Goal: Task Accomplishment & Management: Manage account settings

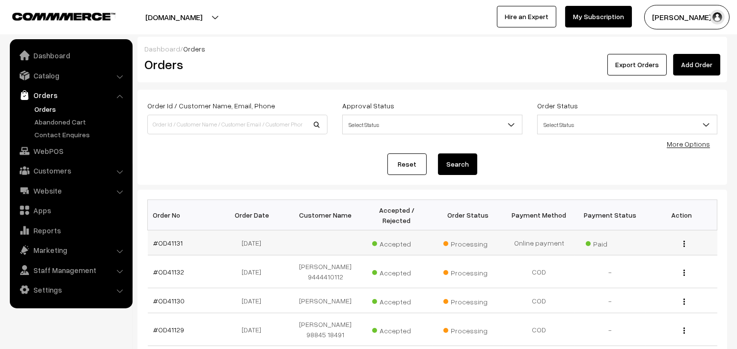
click at [160, 236] on td "#OD41131" at bounding box center [183, 243] width 71 height 25
click at [167, 244] on link "#OD41131" at bounding box center [168, 243] width 29 height 8
click at [169, 242] on link "#OD41131" at bounding box center [168, 243] width 29 height 8
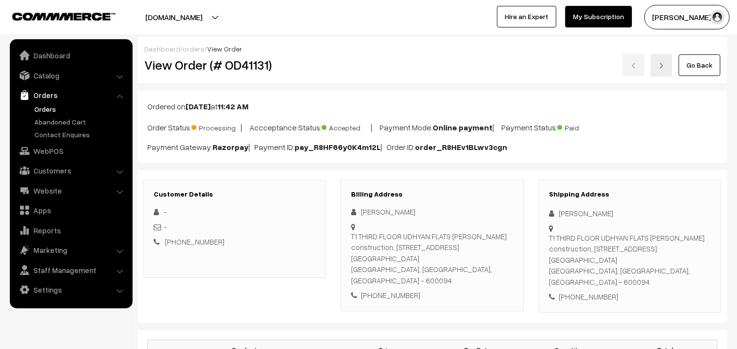
click at [707, 69] on link "Go Back" at bounding box center [699, 65] width 42 height 22
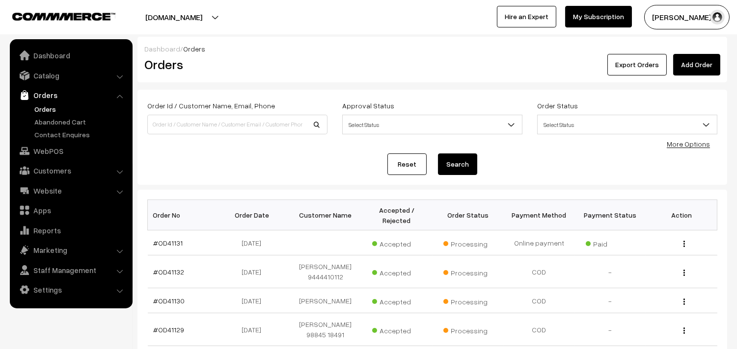
drag, startPoint x: 183, startPoint y: 146, endPoint x: 195, endPoint y: 74, distance: 73.6
click at [183, 146] on div "Order Id / Customer Name, Email, Phone Approval Status Select Status Awaiting A…" at bounding box center [432, 138] width 570 height 76
click at [46, 111] on link "Orders" at bounding box center [80, 109] width 97 height 10
click at [40, 104] on link "Orders" at bounding box center [80, 109] width 97 height 10
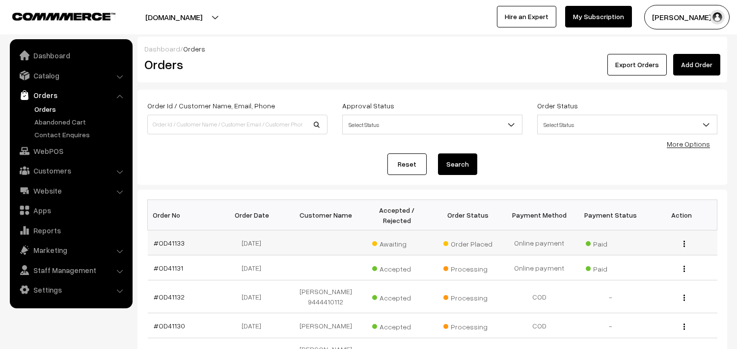
scroll to position [175, 0]
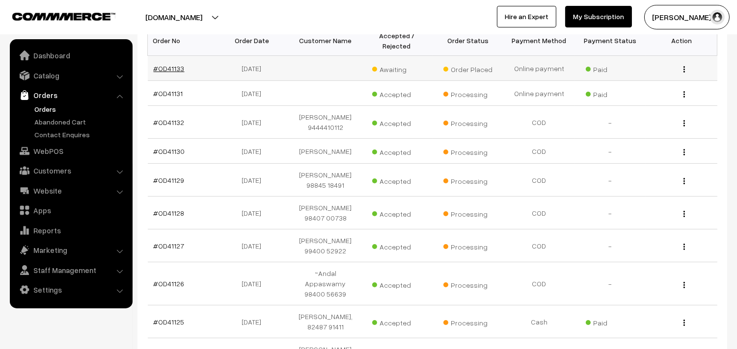
click at [178, 67] on link "#OD41133" at bounding box center [169, 68] width 31 height 8
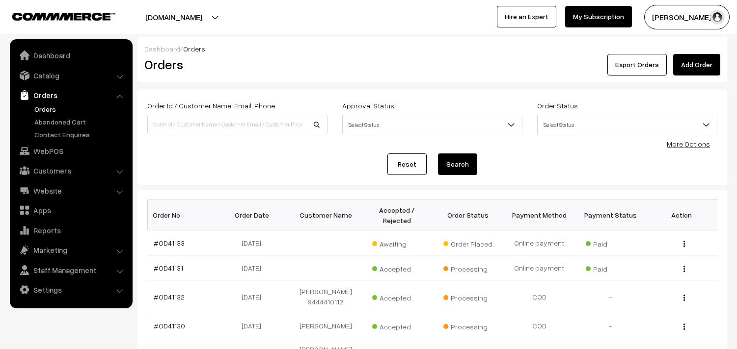
scroll to position [175, 0]
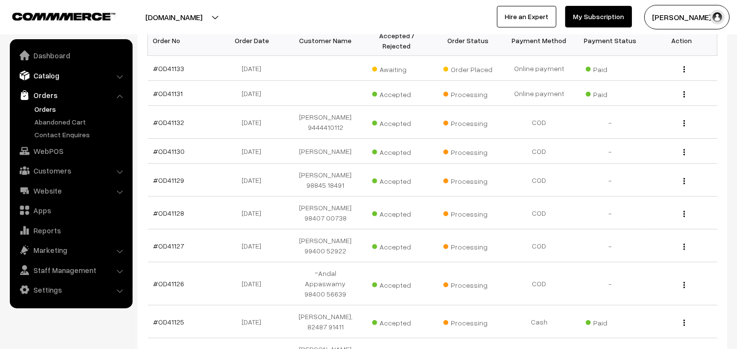
click at [47, 71] on link "Catalog" at bounding box center [70, 76] width 117 height 18
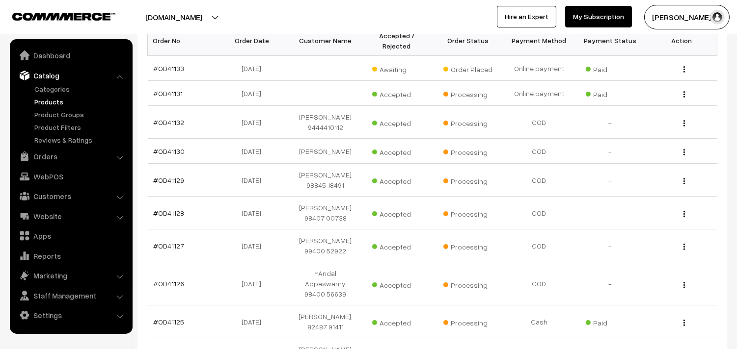
click at [47, 97] on link "Products" at bounding box center [80, 102] width 97 height 10
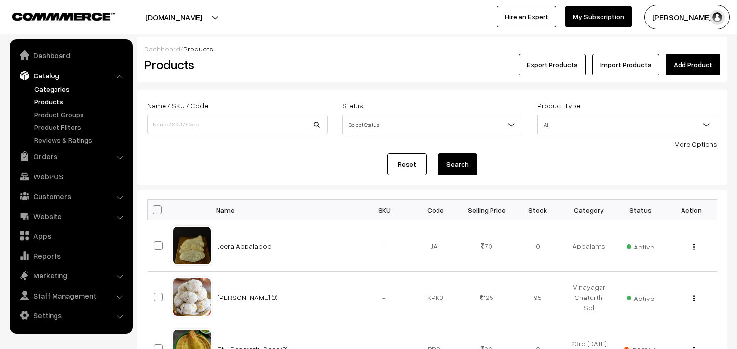
click at [54, 89] on link "Categories" at bounding box center [80, 89] width 97 height 10
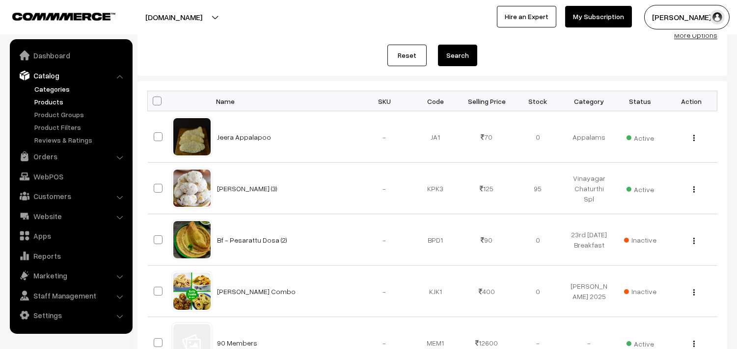
scroll to position [109, 0]
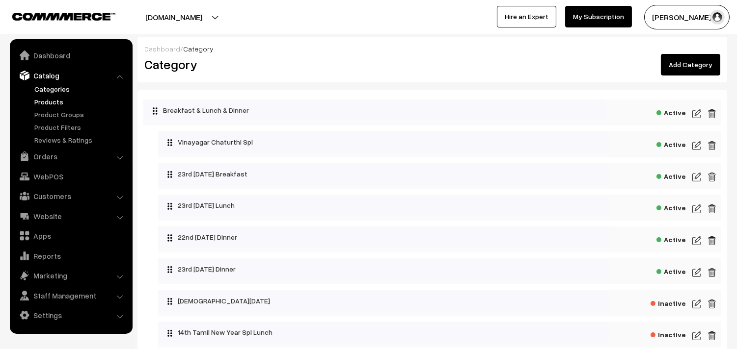
click at [51, 101] on link "Products" at bounding box center [80, 102] width 97 height 10
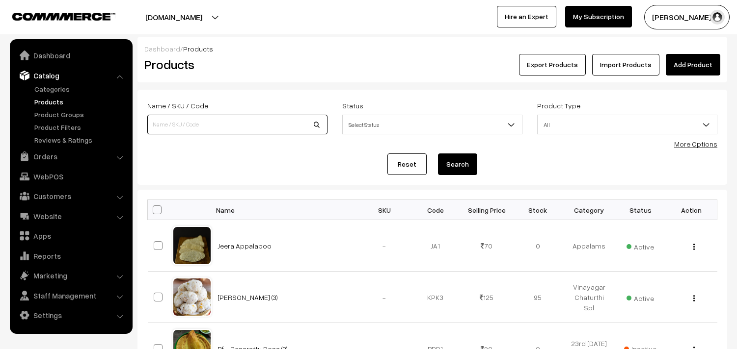
click at [193, 129] on input at bounding box center [237, 125] width 180 height 20
type input "Ponnaganni keerai sadam"
click at [459, 160] on button "Search" at bounding box center [457, 165] width 39 height 22
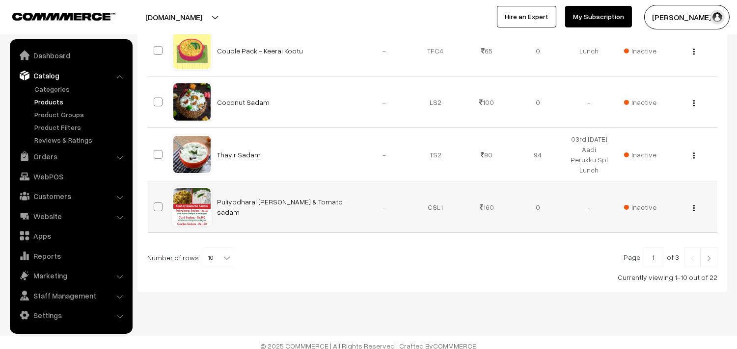
scroll to position [512, 0]
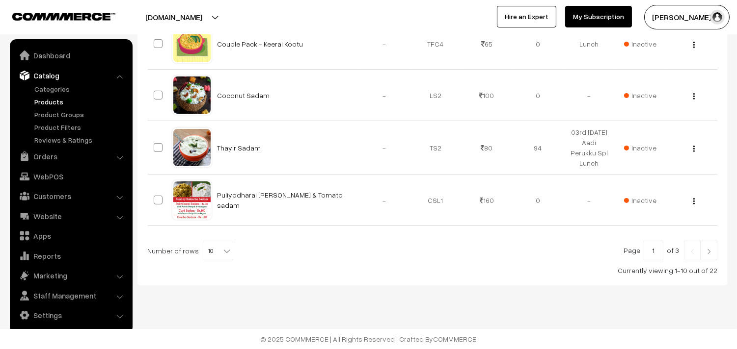
click at [222, 247] on b at bounding box center [227, 251] width 10 height 10
select select "60"
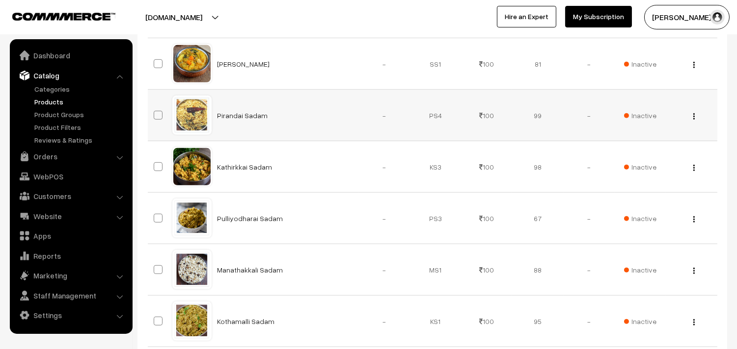
scroll to position [889, 0]
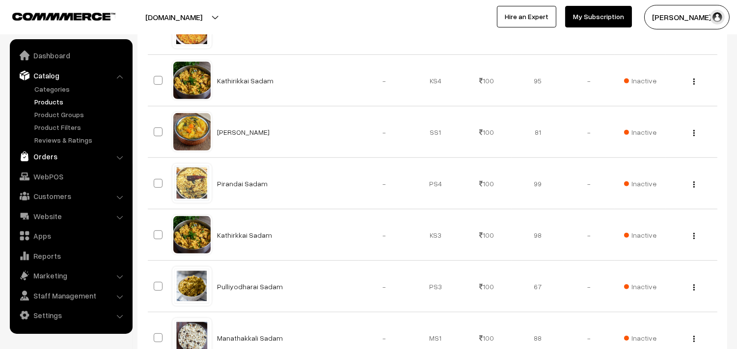
click at [45, 151] on link "Orders" at bounding box center [70, 157] width 117 height 18
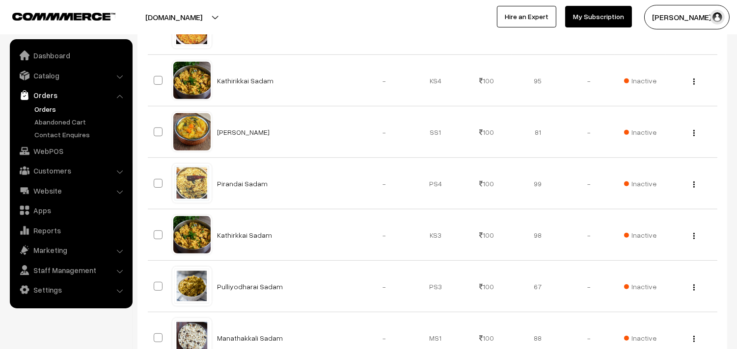
click at [53, 108] on link "Orders" at bounding box center [80, 109] width 97 height 10
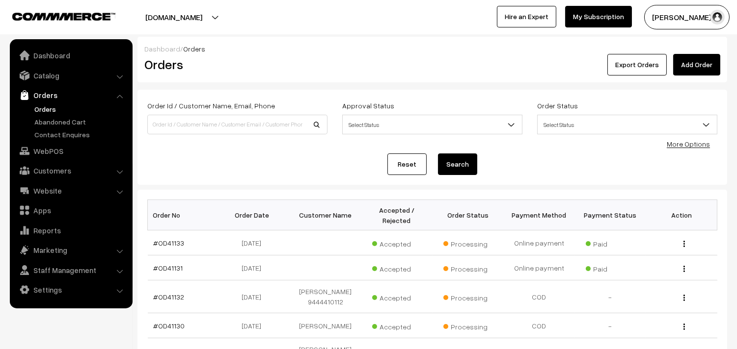
click at [56, 110] on link "Orders" at bounding box center [80, 109] width 97 height 10
click at [54, 76] on link "Catalog" at bounding box center [70, 76] width 117 height 18
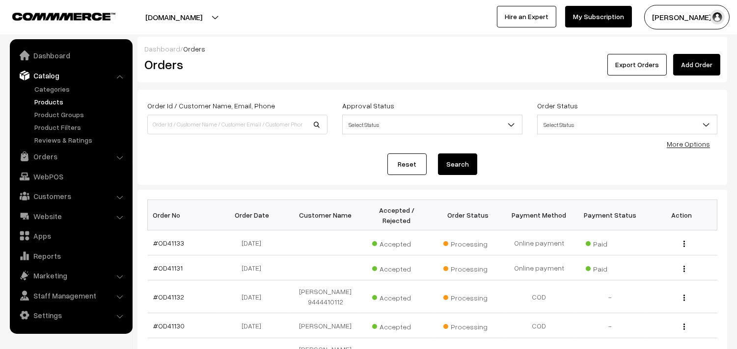
click at [42, 104] on link "Products" at bounding box center [80, 102] width 97 height 10
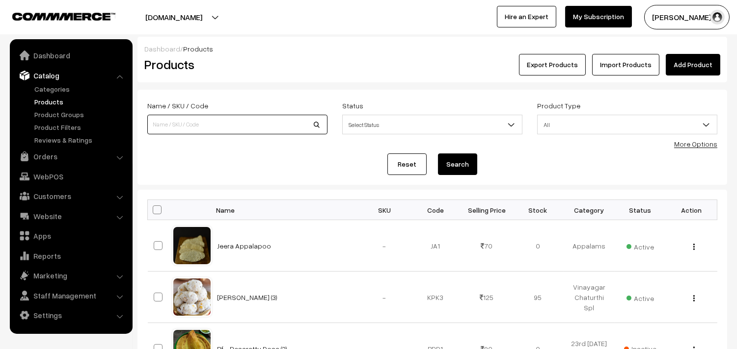
click at [262, 123] on input at bounding box center [237, 125] width 180 height 20
click at [704, 143] on link "More Options" at bounding box center [695, 144] width 43 height 8
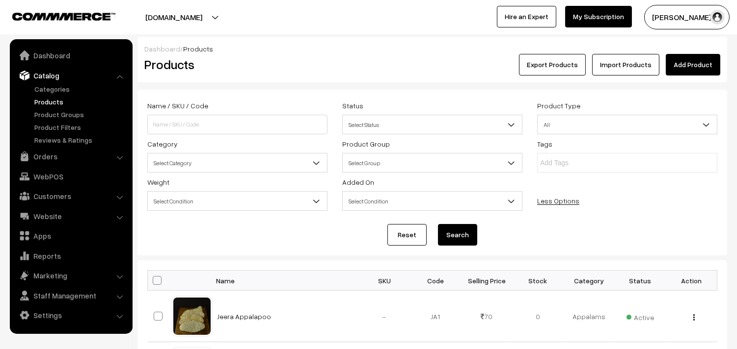
click at [187, 162] on span "Select Category" at bounding box center [237, 163] width 179 height 17
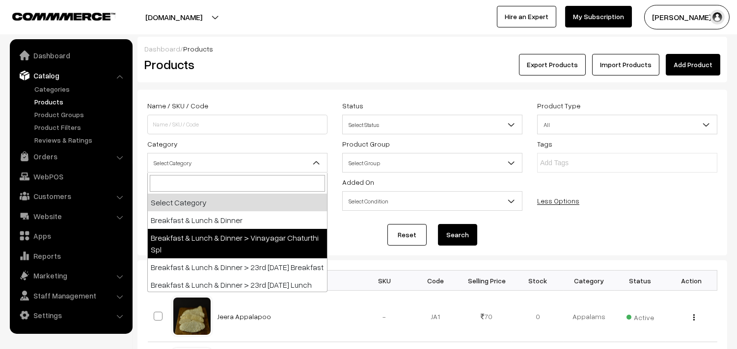
scroll to position [54, 0]
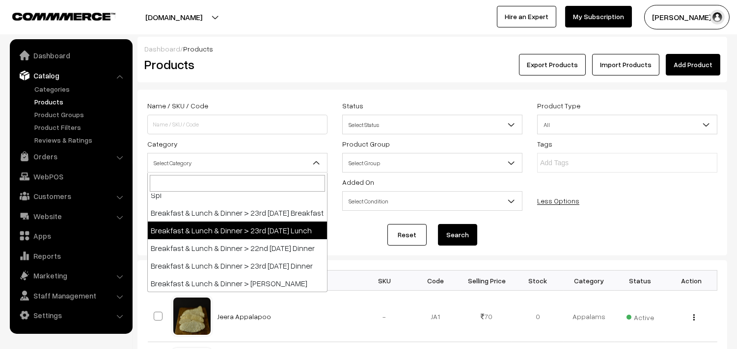
select select "95"
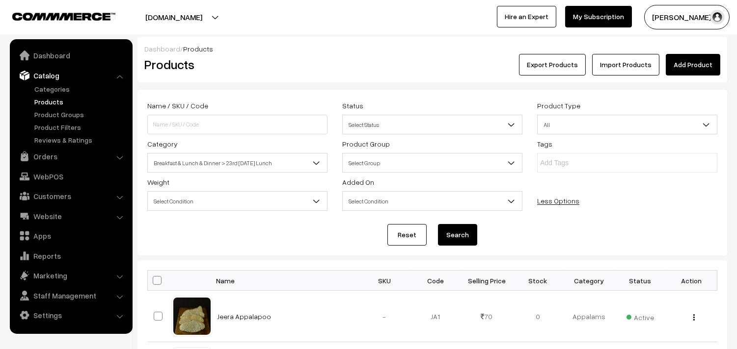
click at [450, 233] on button "Search" at bounding box center [457, 235] width 39 height 22
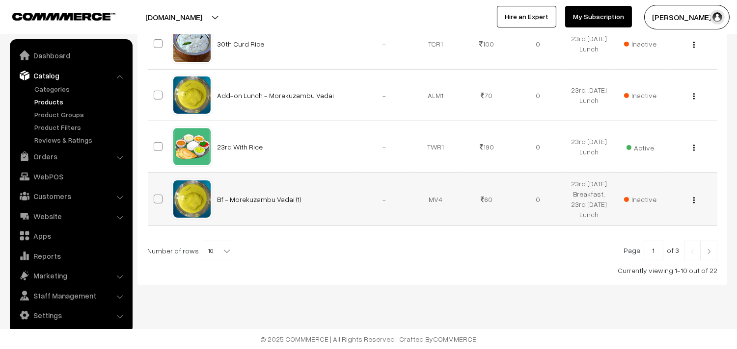
scroll to position [626, 0]
click at [222, 249] on b at bounding box center [227, 251] width 10 height 10
select select "90"
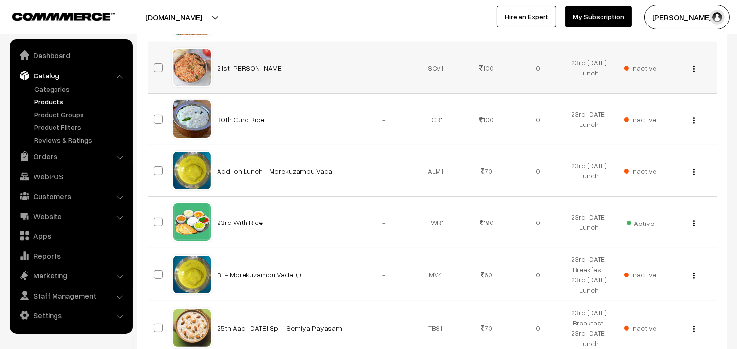
scroll to position [460, 0]
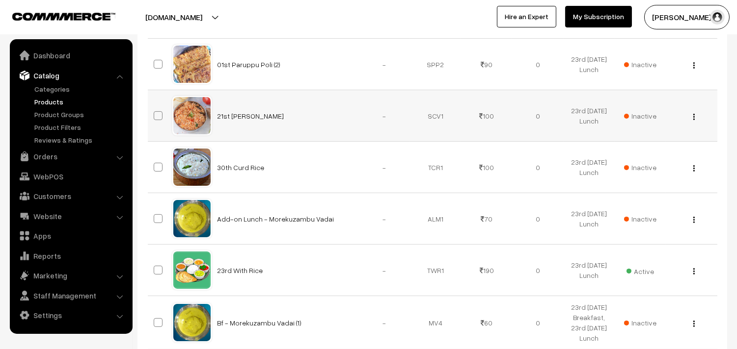
click at [693, 120] on img "button" at bounding box center [693, 117] width 1 height 6
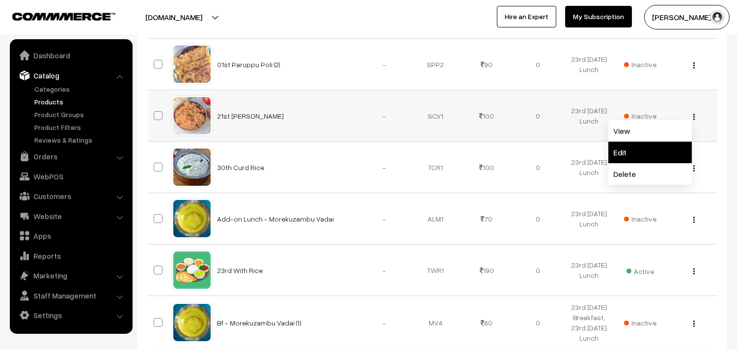
click at [649, 163] on link "Edit" at bounding box center [649, 153] width 83 height 22
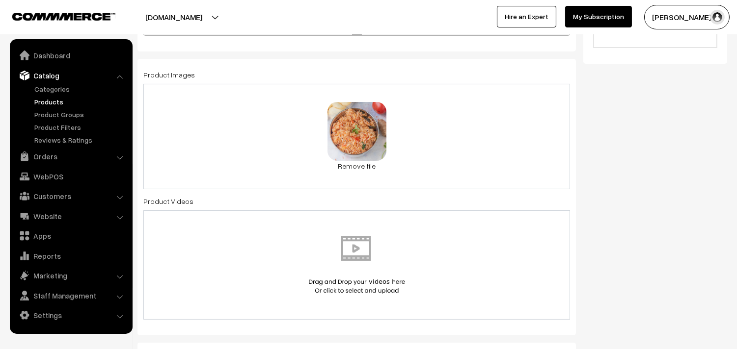
scroll to position [381, 0]
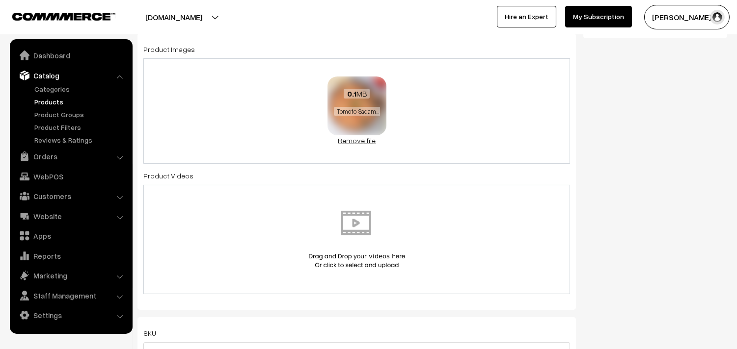
type input "23rd Ponnakannai Keerai Sadam"
click at [353, 141] on link "Remove file" at bounding box center [356, 140] width 59 height 10
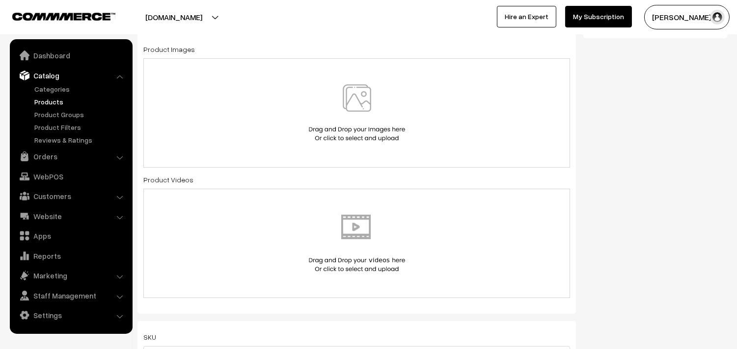
click at [356, 113] on img at bounding box center [356, 112] width 101 height 57
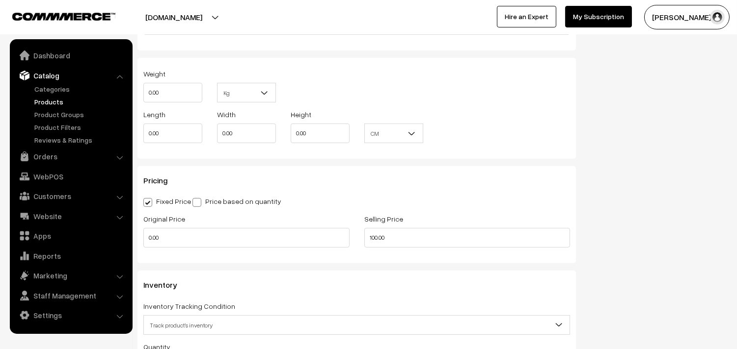
scroll to position [872, 0]
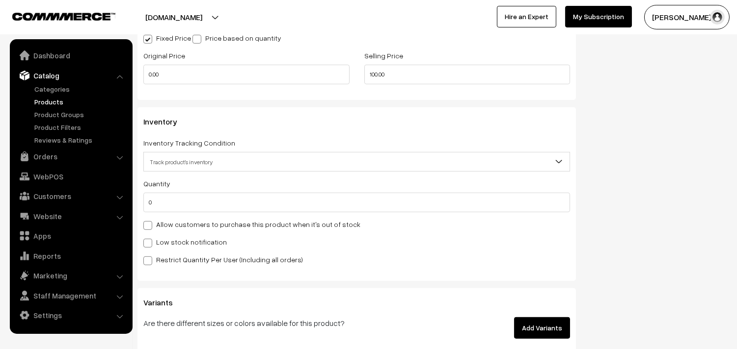
click at [195, 226] on label "Allow customers to purchase this product when it's out of stock" at bounding box center [251, 224] width 217 height 10
click at [150, 226] on input "Allow customers to purchase this product when it's out of stock" at bounding box center [146, 224] width 6 height 6
checkbox input "true"
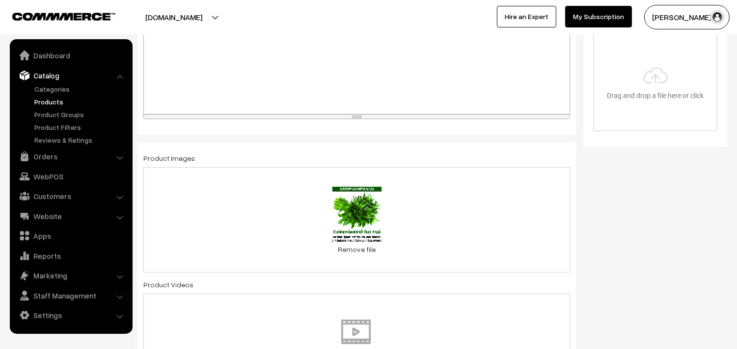
scroll to position [0, 0]
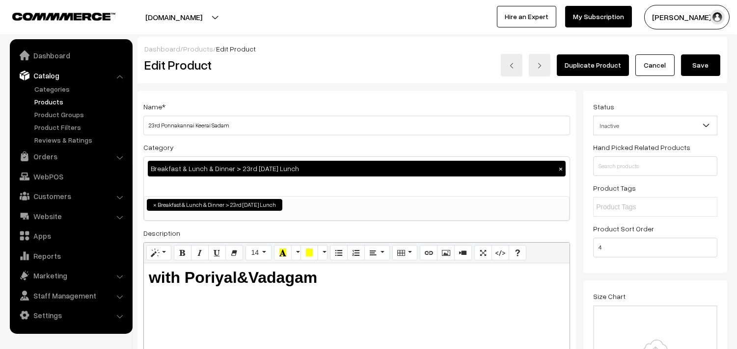
click at [689, 56] on button "Save" at bounding box center [700, 65] width 39 height 22
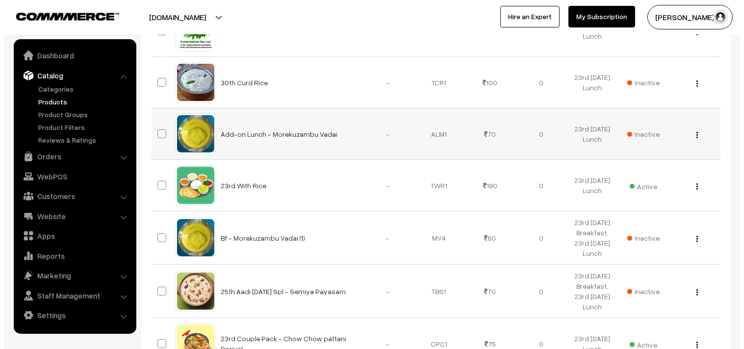
scroll to position [436, 0]
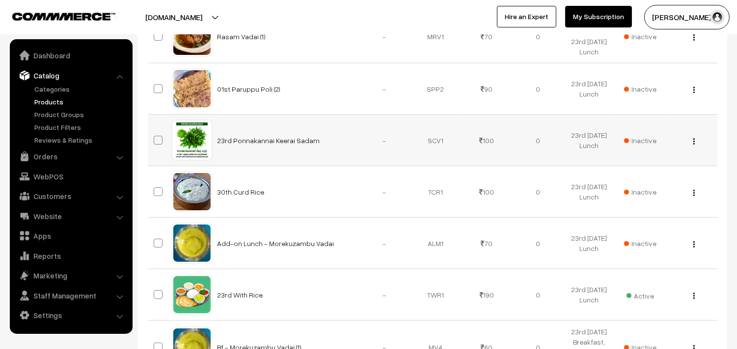
click at [639, 146] on span "Inactive" at bounding box center [640, 140] width 32 height 10
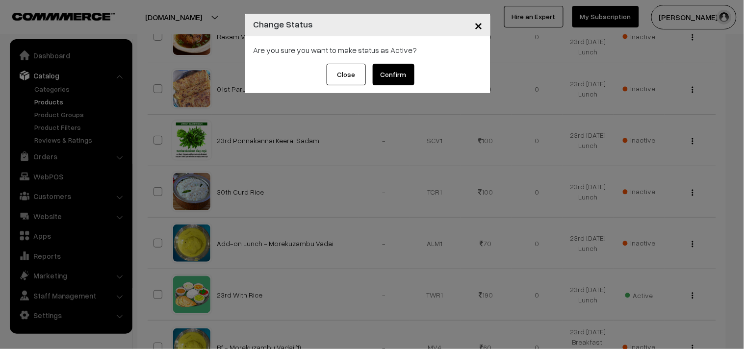
drag, startPoint x: 402, startPoint y: 81, endPoint x: 356, endPoint y: 115, distance: 56.9
click at [401, 81] on button "Confirm" at bounding box center [394, 75] width 42 height 22
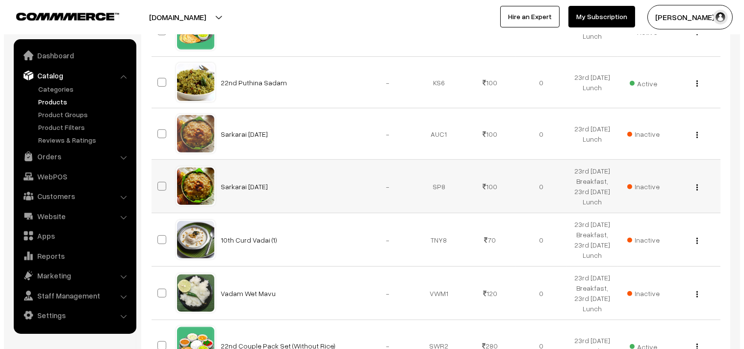
scroll to position [1090, 0]
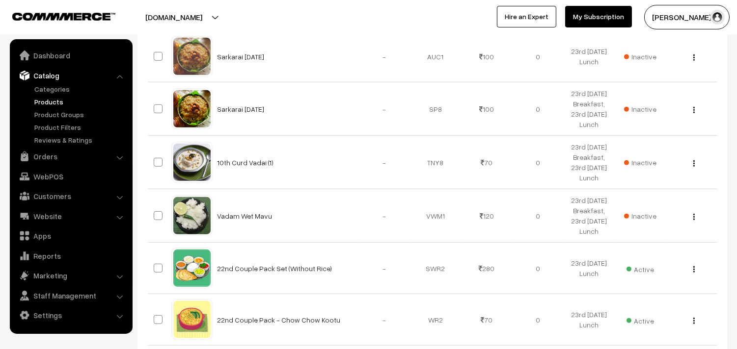
click at [643, 11] on span "Active" at bounding box center [639, 5] width 27 height 13
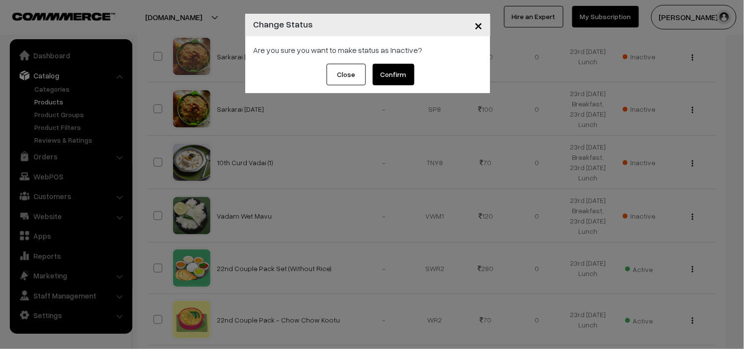
click at [379, 67] on button "Confirm" at bounding box center [394, 75] width 42 height 22
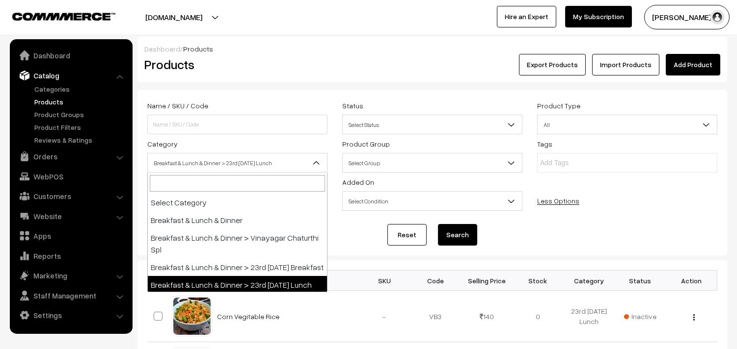
click at [272, 160] on span "Breakfast & Lunch & Dinner > 23rd [DATE] Lunch" at bounding box center [237, 163] width 179 height 17
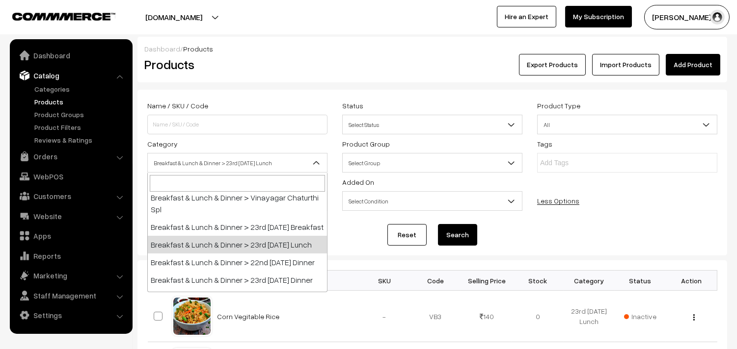
scroll to position [109, 0]
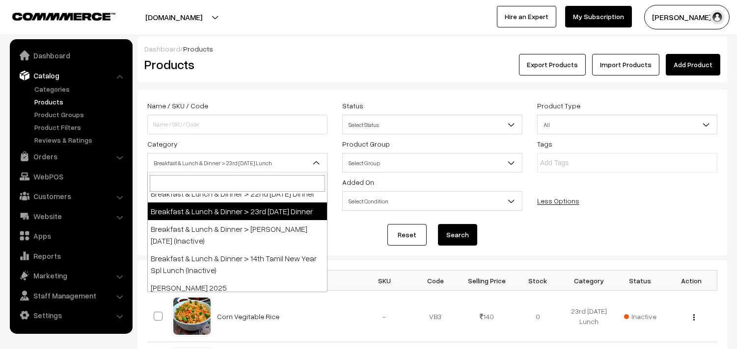
select select "96"
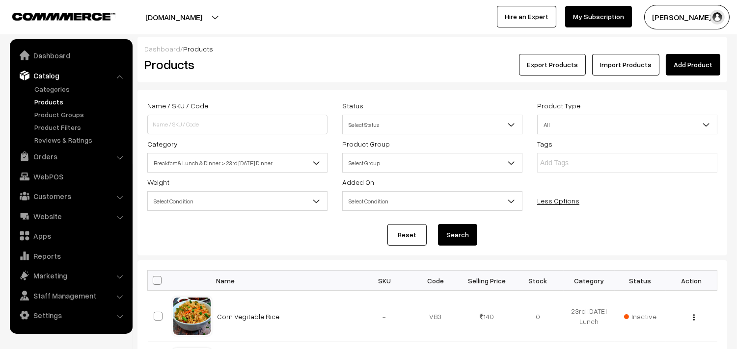
click at [466, 236] on button "Search" at bounding box center [457, 235] width 39 height 22
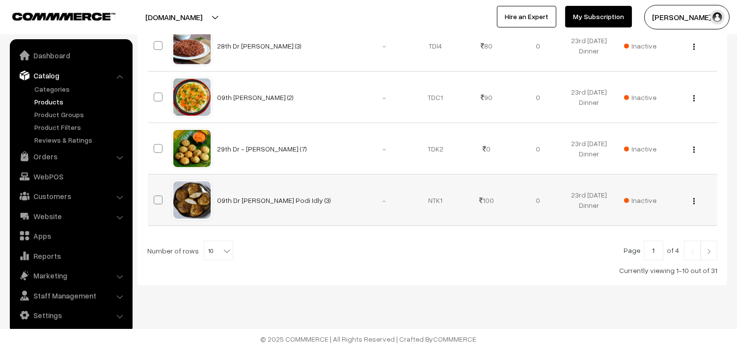
scroll to position [581, 0]
click at [204, 253] on span "10" at bounding box center [218, 251] width 28 height 20
select select "100"
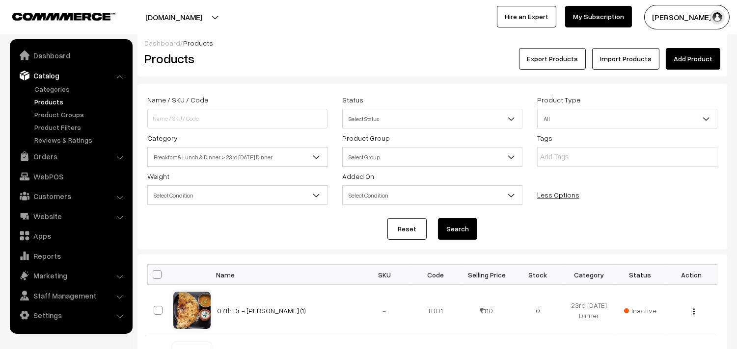
scroll to position [3, 0]
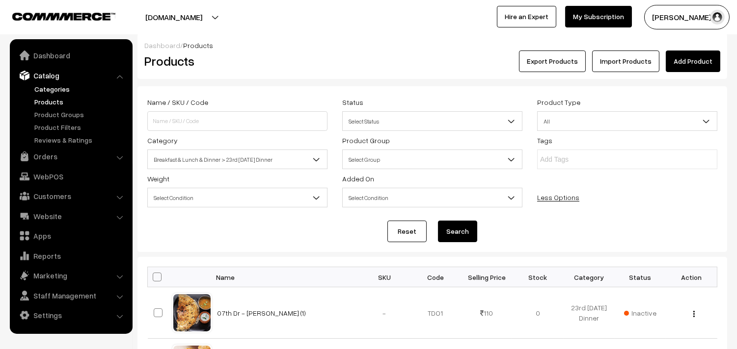
click at [54, 84] on link "Categories" at bounding box center [80, 89] width 97 height 10
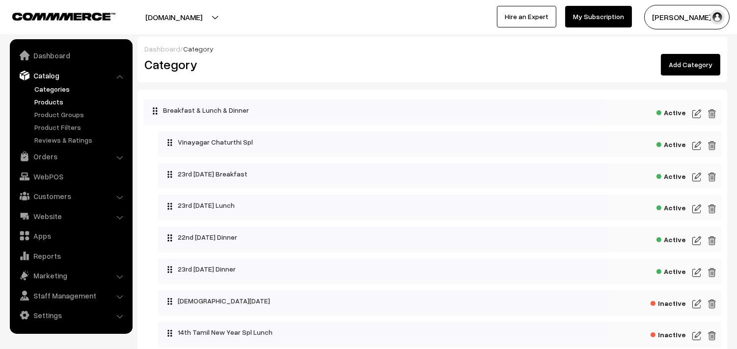
click at [50, 97] on link "Products" at bounding box center [80, 102] width 97 height 10
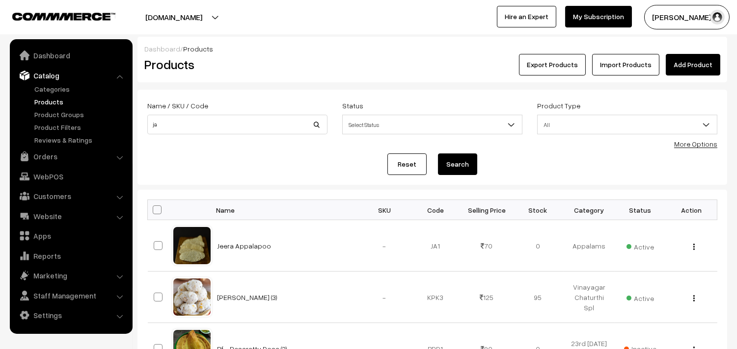
type input "j"
type input "kanche"
click at [438, 154] on button "Search" at bounding box center [457, 165] width 39 height 22
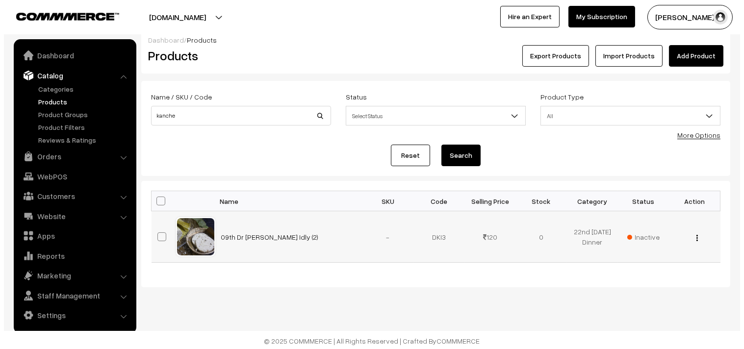
scroll to position [11, 0]
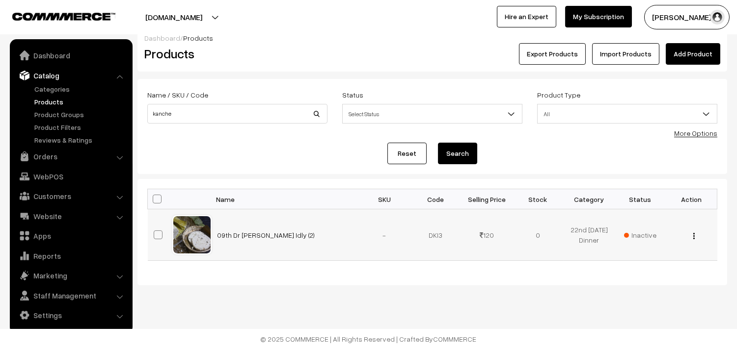
click at [655, 234] on td "Inactive" at bounding box center [639, 236] width 51 height 52
click at [639, 232] on span "Inactive" at bounding box center [640, 235] width 32 height 10
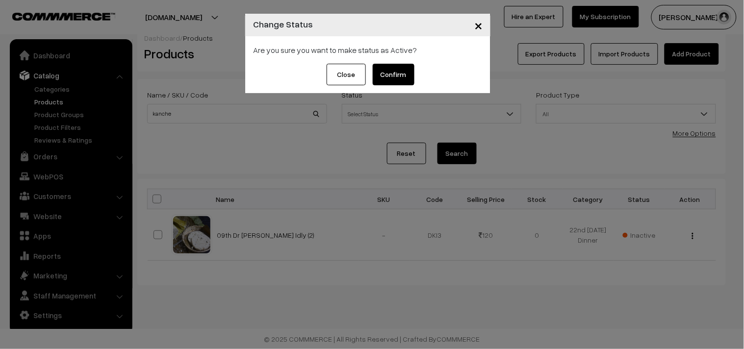
click at [404, 70] on button "Confirm" at bounding box center [394, 75] width 42 height 22
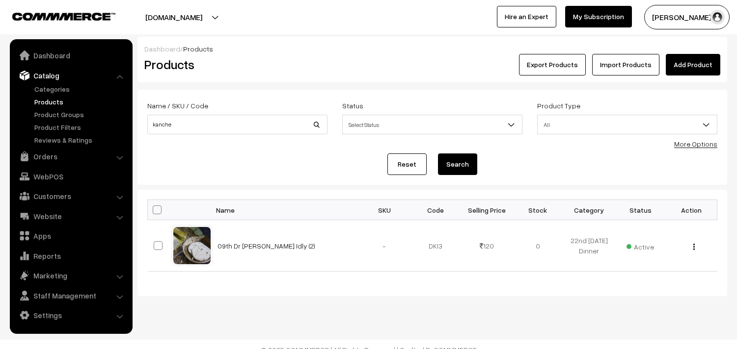
scroll to position [11, 0]
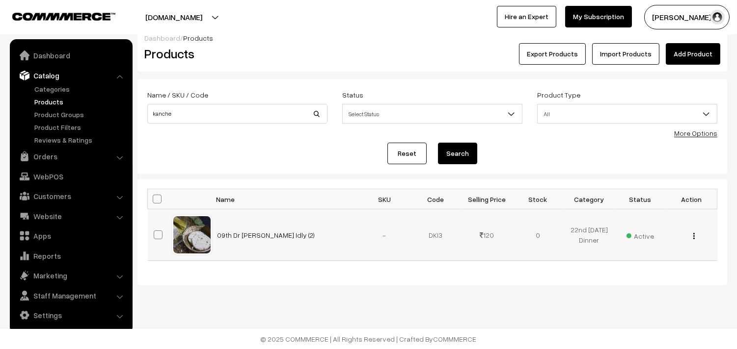
click at [694, 236] on button "button" at bounding box center [693, 236] width 2 height 8
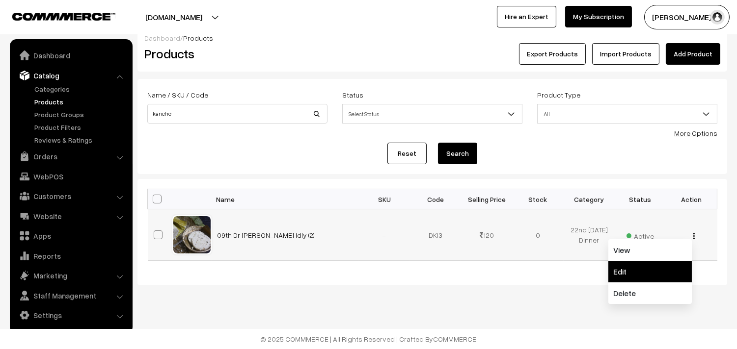
click at [625, 266] on link "Edit" at bounding box center [649, 272] width 83 height 22
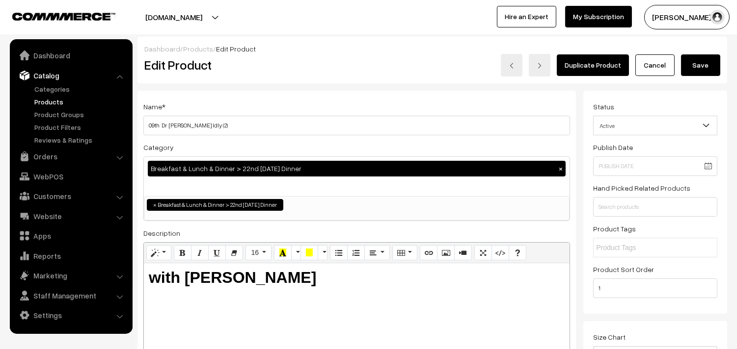
click at [557, 164] on button "×" at bounding box center [560, 168] width 9 height 9
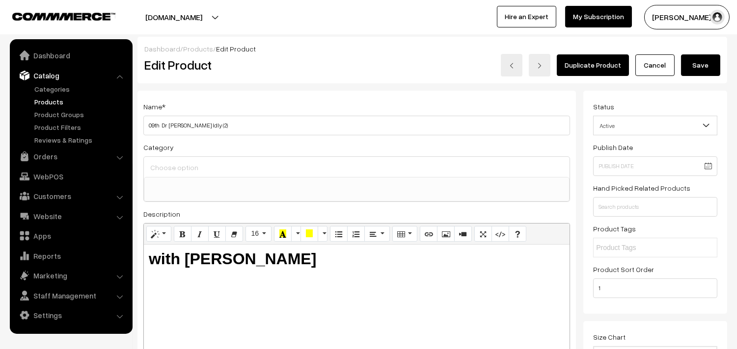
scroll to position [8, 0]
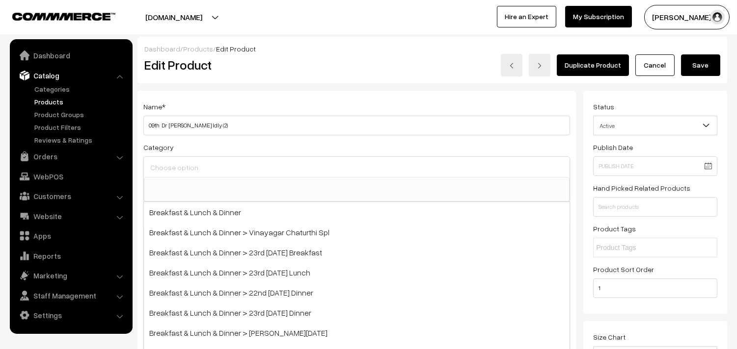
click at [237, 170] on input at bounding box center [357, 168] width 418 height 14
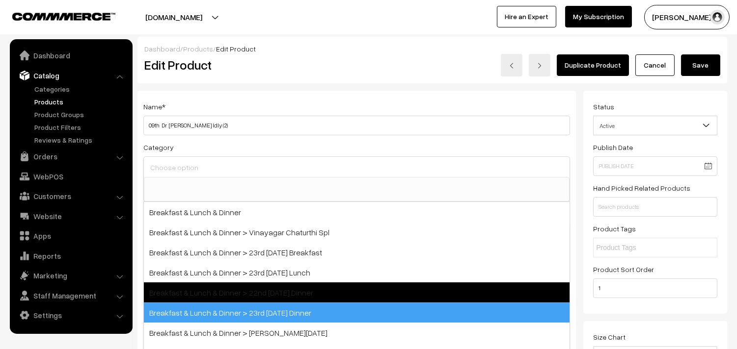
click at [302, 308] on span "Breakfast & Lunch & Dinner > 23rd [DATE] Dinner" at bounding box center [356, 313] width 425 height 20
select select "96"
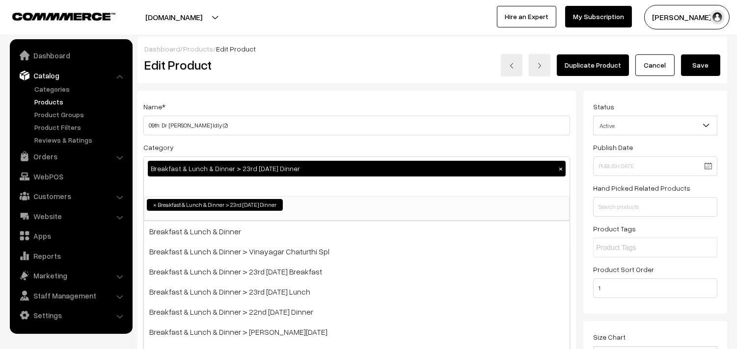
click at [407, 81] on div "Dashboard / Products / Edit Product Edit Product Duplicate Product Cancel Save" at bounding box center [431, 60] width 589 height 47
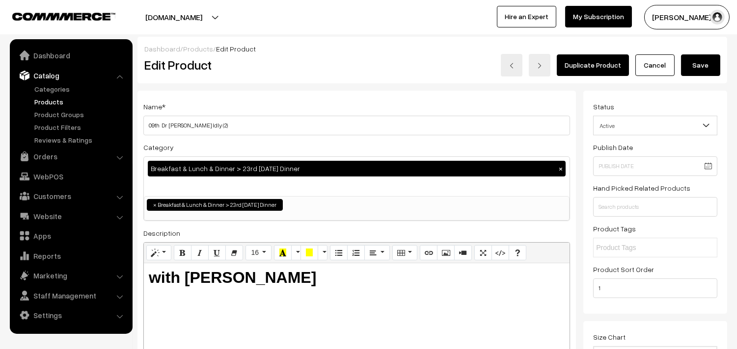
drag, startPoint x: 699, startPoint y: 65, endPoint x: 349, endPoint y: 85, distance: 350.0
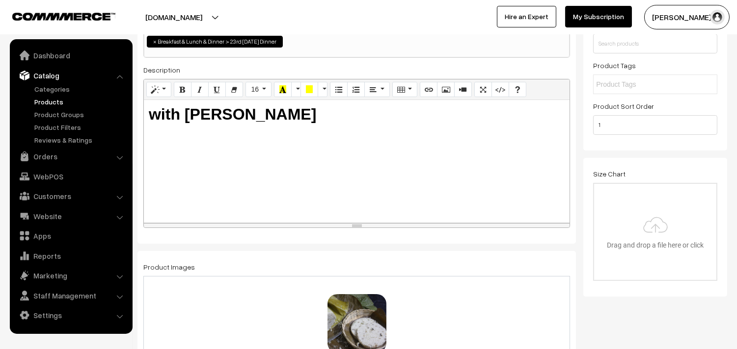
scroll to position [818, 0]
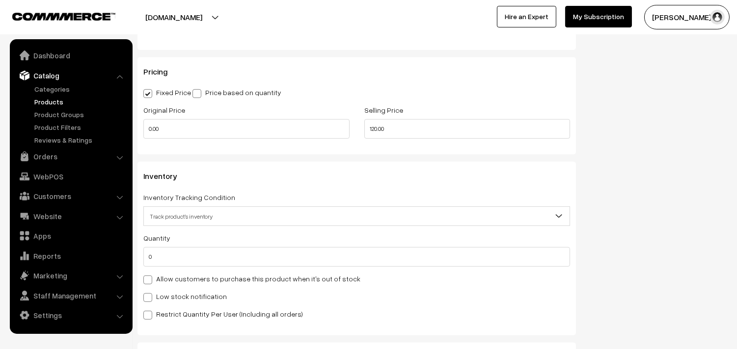
click at [158, 277] on label "Allow customers to purchase this product when it's out of stock" at bounding box center [251, 279] width 217 height 10
click at [150, 277] on input "Allow customers to purchase this product when it's out of stock" at bounding box center [146, 278] width 6 height 6
checkbox input "true"
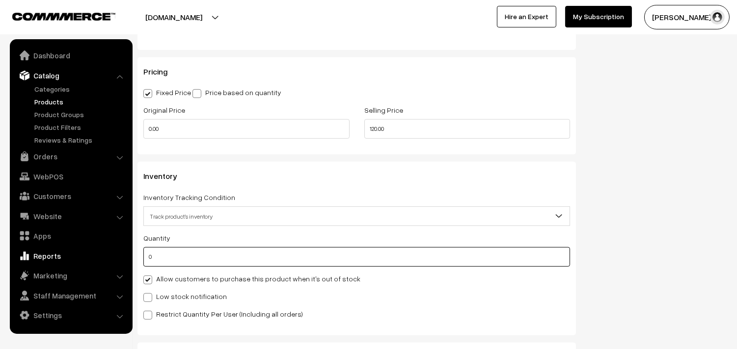
click at [100, 252] on body "Thank you for showing interest. Our team will call you shortly. Close annamfood…" at bounding box center [368, 65] width 737 height 1766
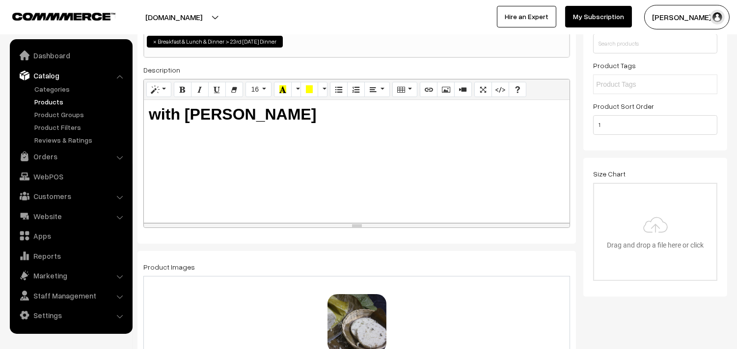
scroll to position [0, 0]
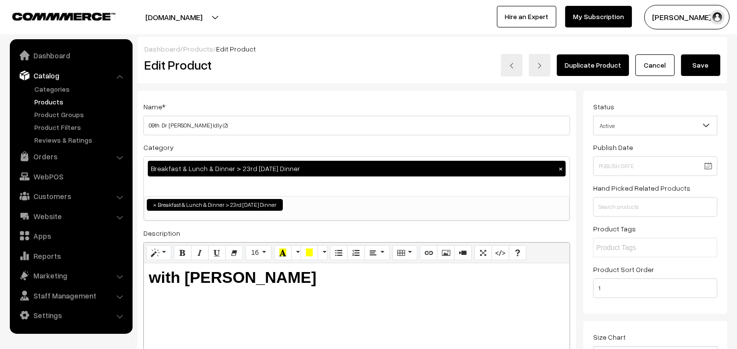
type input "100"
click at [694, 66] on button "Save" at bounding box center [700, 65] width 39 height 22
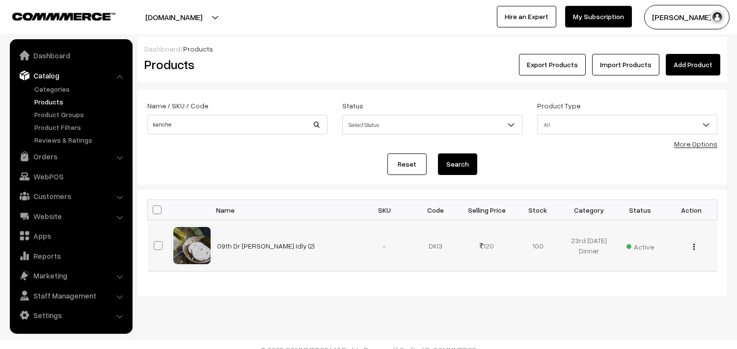
click at [696, 248] on div "View Edit Delete" at bounding box center [690, 246] width 39 height 10
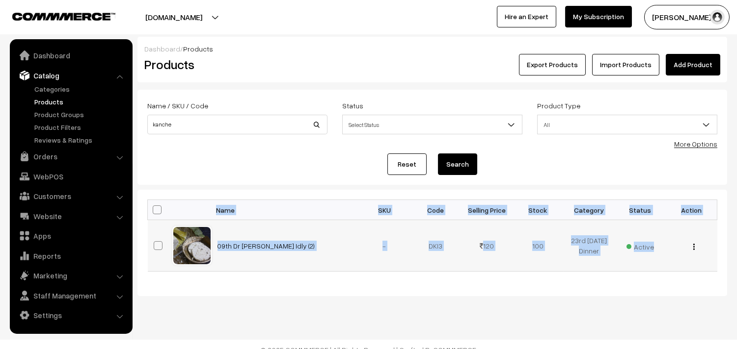
click at [694, 249] on div "View Edit Delete" at bounding box center [690, 246] width 39 height 10
click at [693, 249] on img "button" at bounding box center [693, 247] width 1 height 6
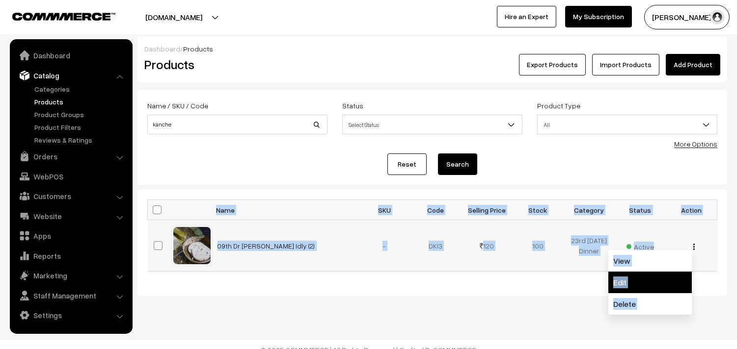
click at [655, 282] on link "Edit" at bounding box center [649, 283] width 83 height 22
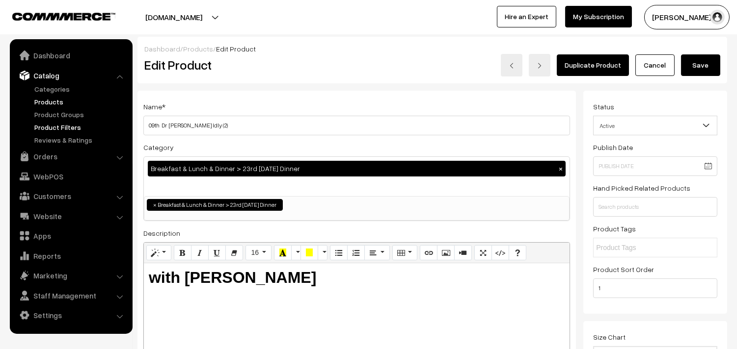
type input "23rd Dr [PERSON_NAME] Idly (2)"
click at [713, 72] on button "Save" at bounding box center [700, 65] width 39 height 22
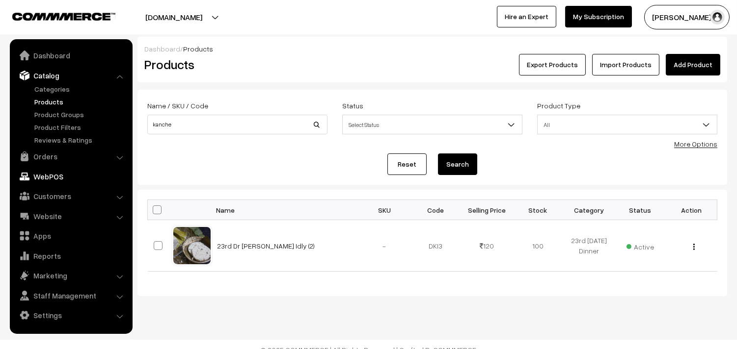
click at [45, 153] on link "Orders" at bounding box center [70, 157] width 117 height 18
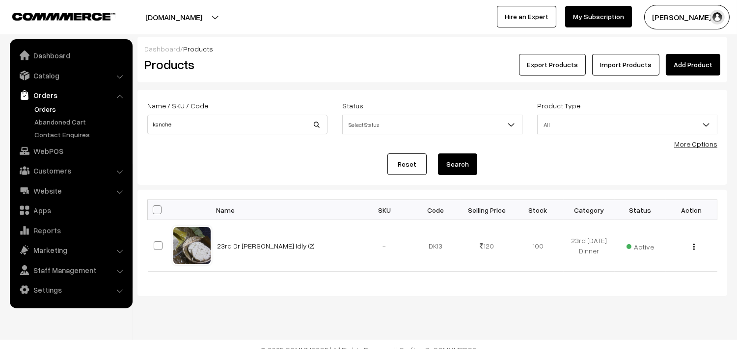
click at [43, 108] on link "Orders" at bounding box center [80, 109] width 97 height 10
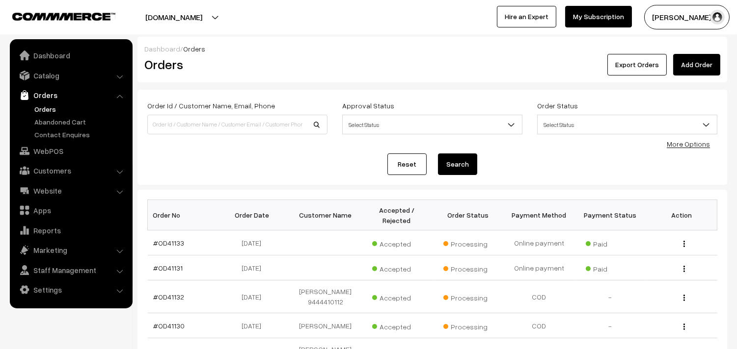
click at [52, 100] on link "Orders" at bounding box center [70, 95] width 117 height 18
click at [43, 106] on link "Orders" at bounding box center [80, 109] width 97 height 10
click at [50, 108] on link "Orders" at bounding box center [80, 109] width 97 height 10
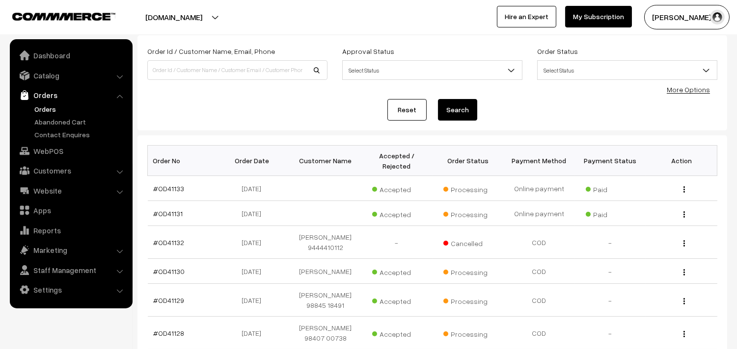
click at [52, 108] on link "Orders" at bounding box center [80, 109] width 97 height 10
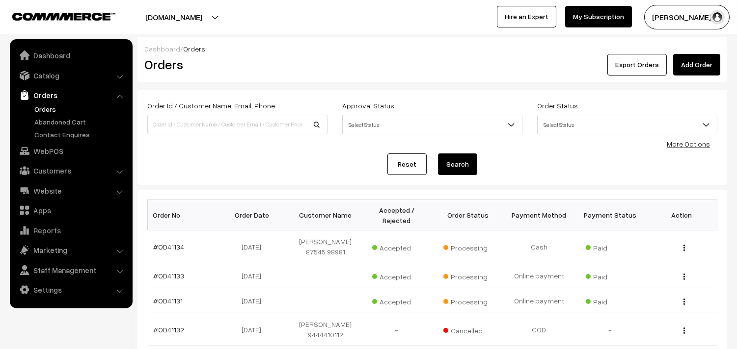
click at [48, 113] on link "Orders" at bounding box center [80, 109] width 97 height 10
click at [36, 113] on link "Orders" at bounding box center [80, 109] width 97 height 10
click at [45, 74] on link "Catalog" at bounding box center [70, 76] width 117 height 18
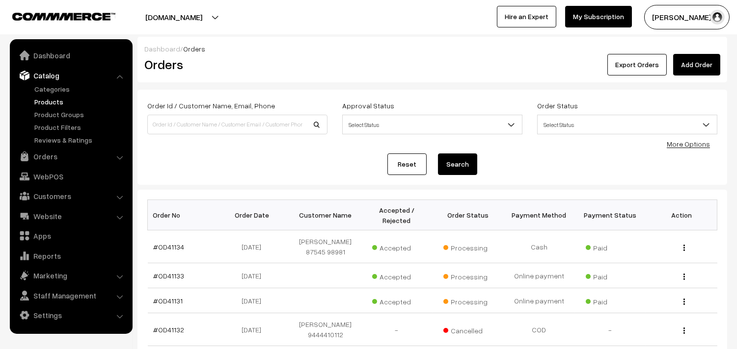
click at [46, 98] on link "Products" at bounding box center [80, 102] width 97 height 10
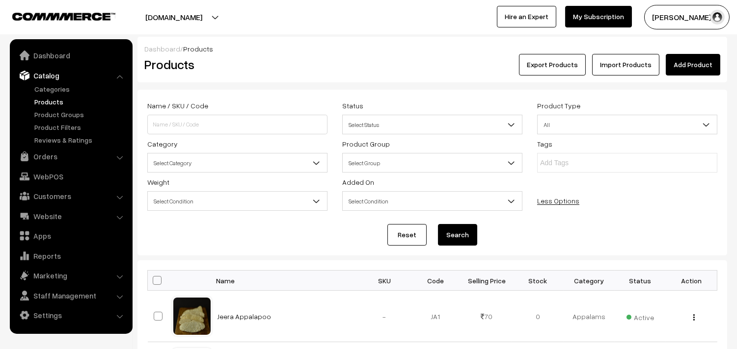
click at [207, 166] on span "Select Category" at bounding box center [237, 163] width 179 height 17
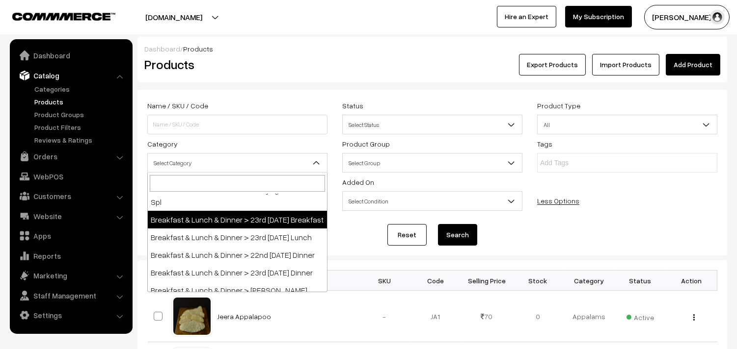
scroll to position [54, 0]
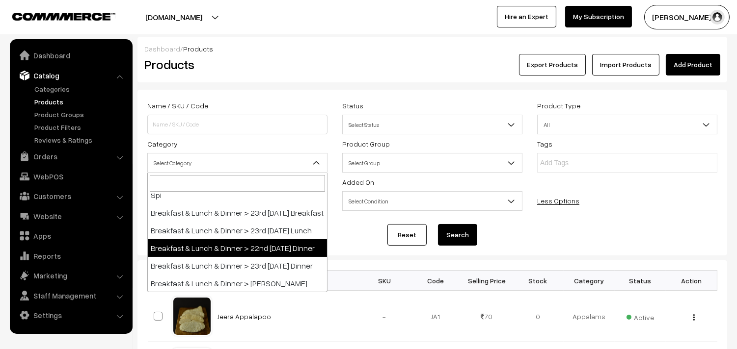
select select "68"
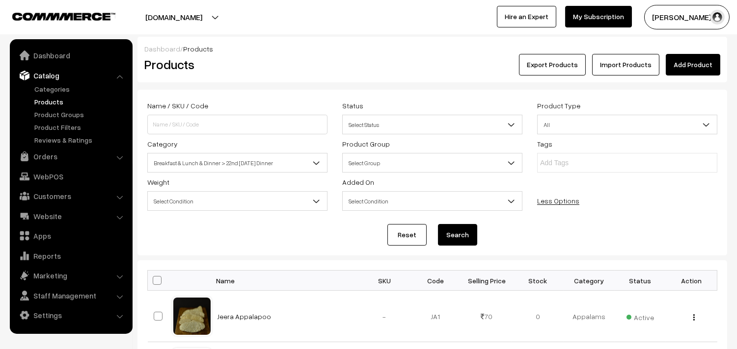
click at [467, 239] on button "Search" at bounding box center [457, 235] width 39 height 22
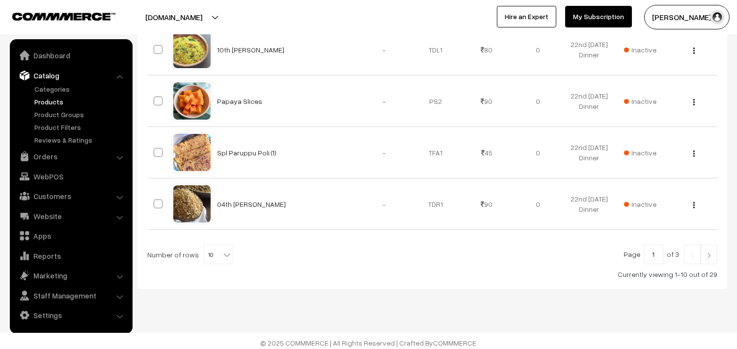
scroll to position [581, 0]
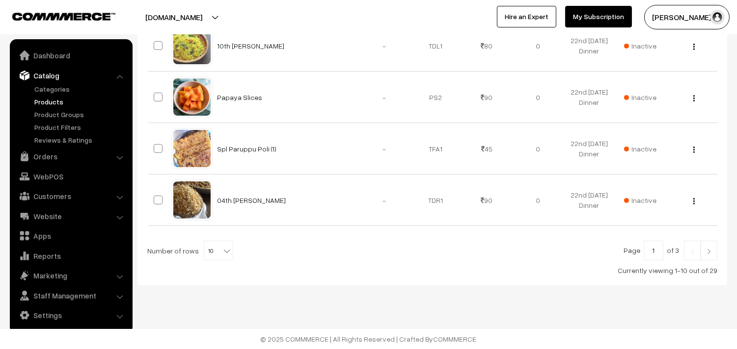
click at [222, 251] on b at bounding box center [227, 251] width 10 height 10
select select "100"
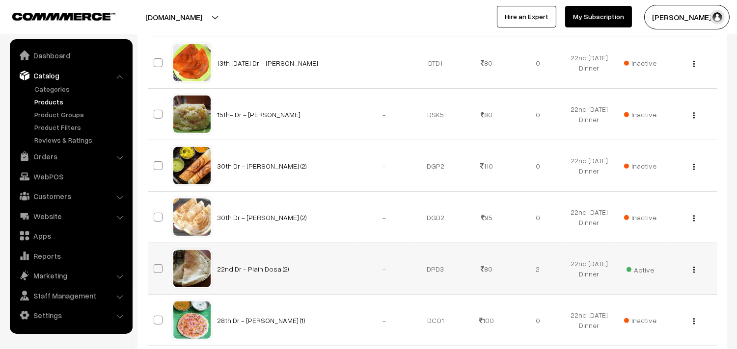
scroll to position [1036, 0]
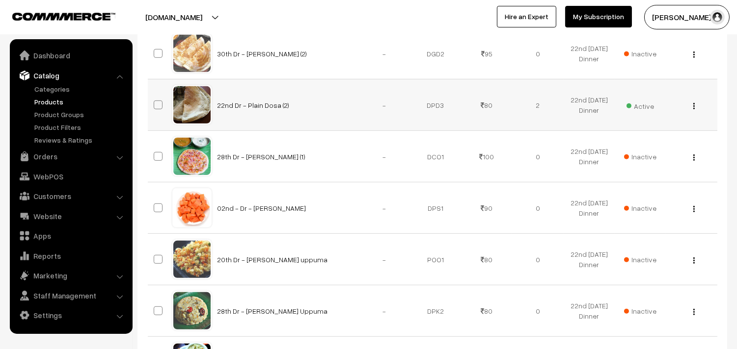
click at [694, 108] on img "button" at bounding box center [693, 106] width 1 height 6
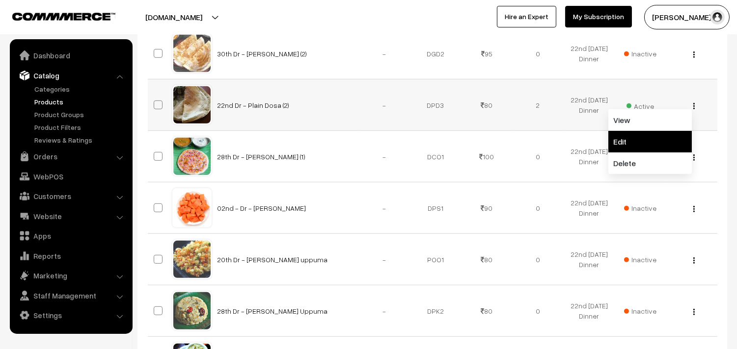
click at [622, 137] on link "Edit" at bounding box center [649, 142] width 83 height 22
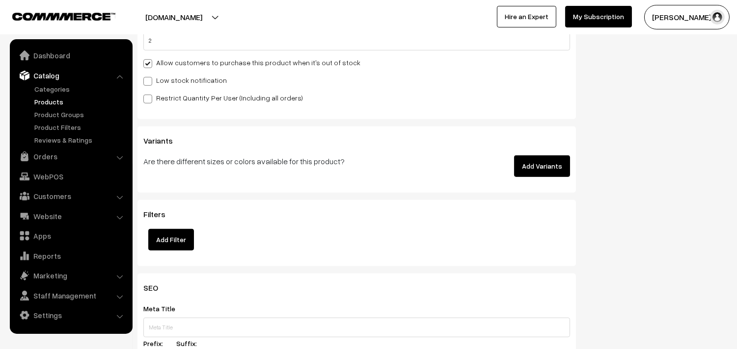
scroll to position [982, 0]
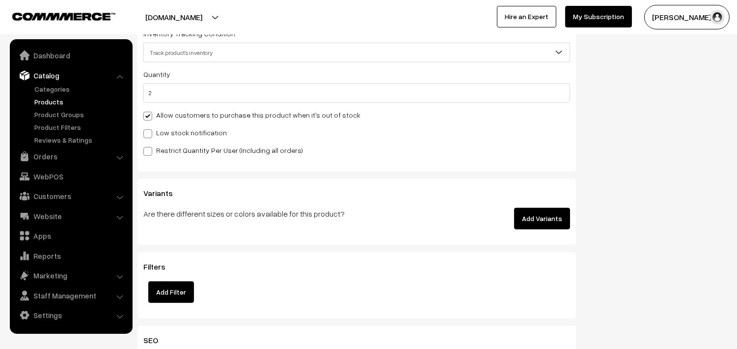
click at [175, 114] on label "Allow customers to purchase this product when it's out of stock" at bounding box center [251, 115] width 217 height 10
click at [150, 114] on input "Allow customers to purchase this product when it's out of stock" at bounding box center [146, 114] width 6 height 6
checkbox input "false"
drag, startPoint x: 136, startPoint y: 99, endPoint x: 91, endPoint y: 93, distance: 46.0
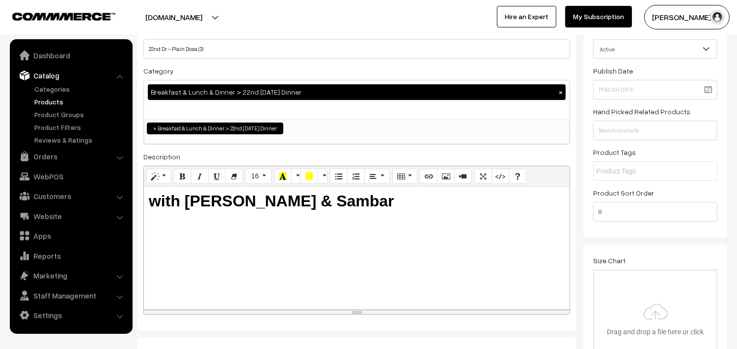
scroll to position [0, 0]
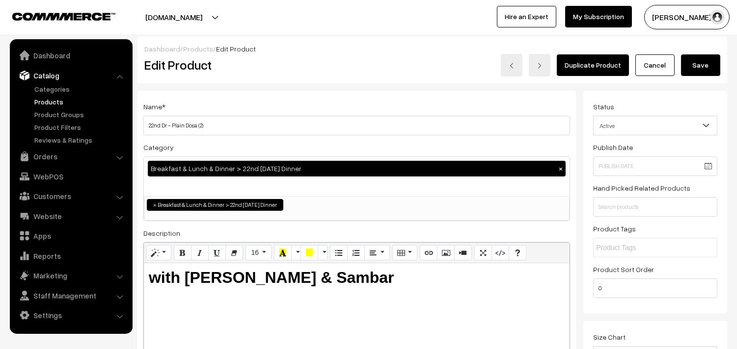
type input "0"
drag, startPoint x: 699, startPoint y: 63, endPoint x: 695, endPoint y: 74, distance: 11.5
click at [698, 63] on button "Save" at bounding box center [700, 65] width 39 height 22
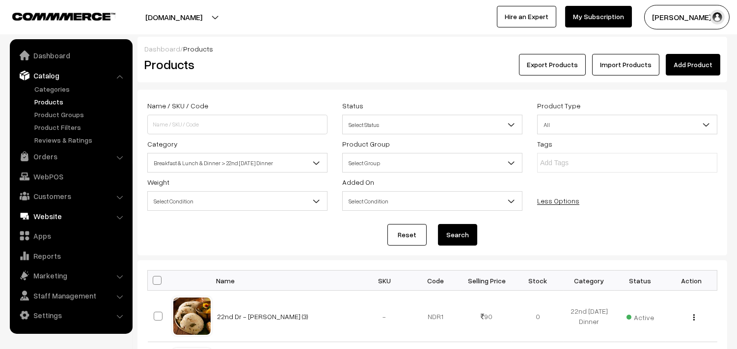
click at [54, 214] on link "Website" at bounding box center [70, 217] width 117 height 18
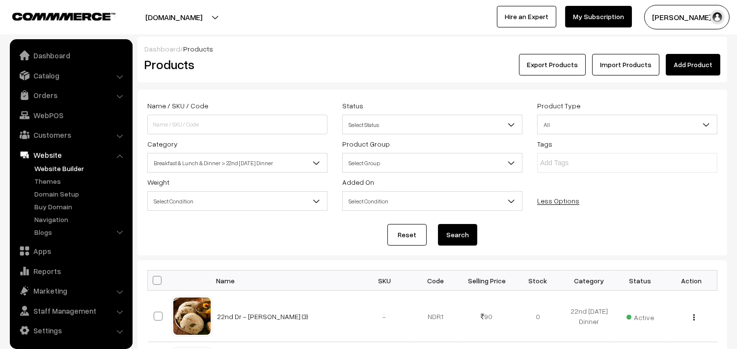
click at [53, 168] on link "Website Builder" at bounding box center [80, 168] width 97 height 10
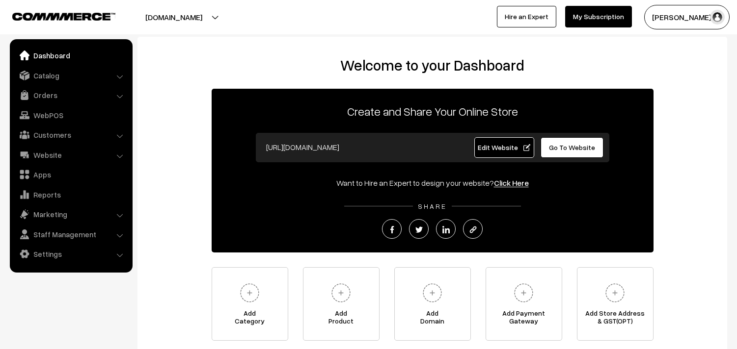
click at [40, 92] on link "Orders" at bounding box center [70, 95] width 117 height 18
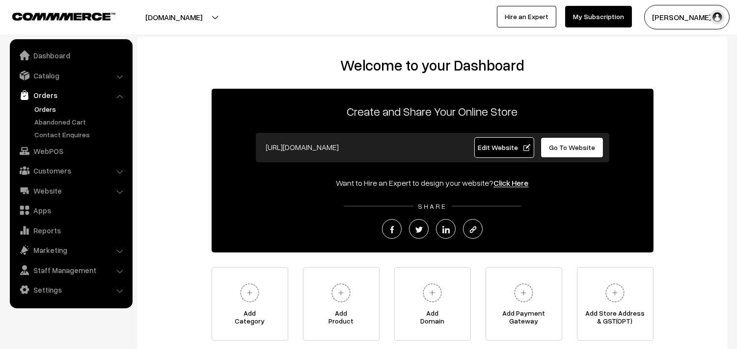
click at [44, 109] on link "Orders" at bounding box center [80, 109] width 97 height 10
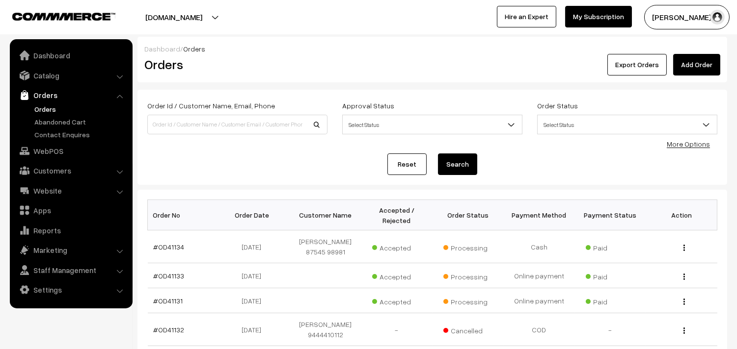
scroll to position [109, 0]
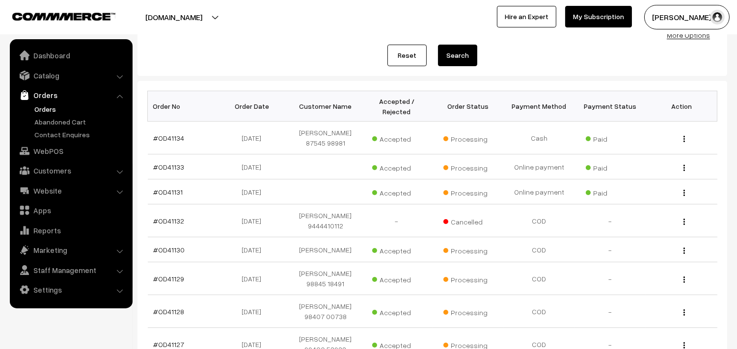
click at [55, 107] on link "Orders" at bounding box center [80, 109] width 97 height 10
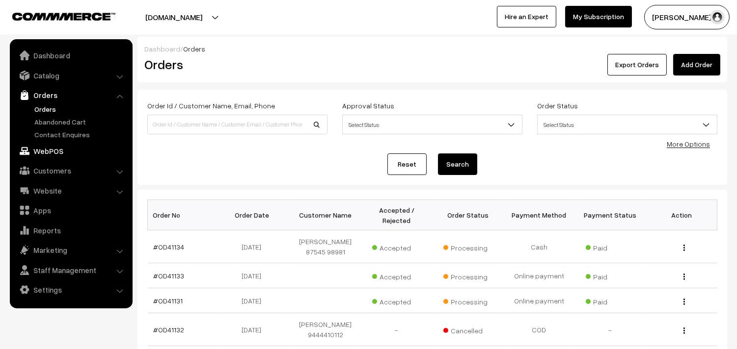
click at [46, 150] on link "WebPOS" at bounding box center [70, 151] width 117 height 18
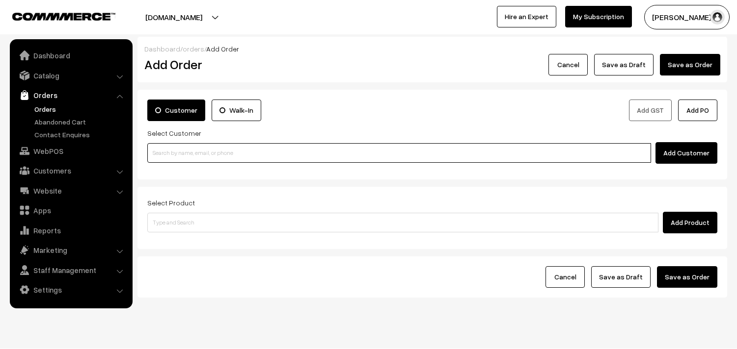
click at [197, 156] on input at bounding box center [399, 153] width 504 height 20
paste input "99417 08308"
click at [165, 147] on input "99417 08308" at bounding box center [399, 153] width 504 height 20
click at [175, 171] on link "Sivakumar 9941708308 [9941708308]" at bounding box center [400, 171] width 505 height 15
type input "9941708308"
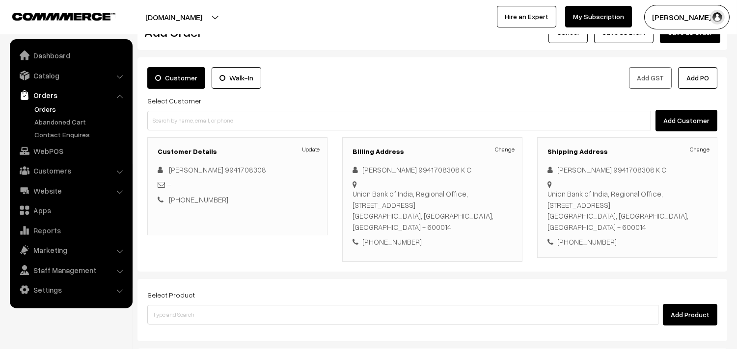
scroll to position [133, 0]
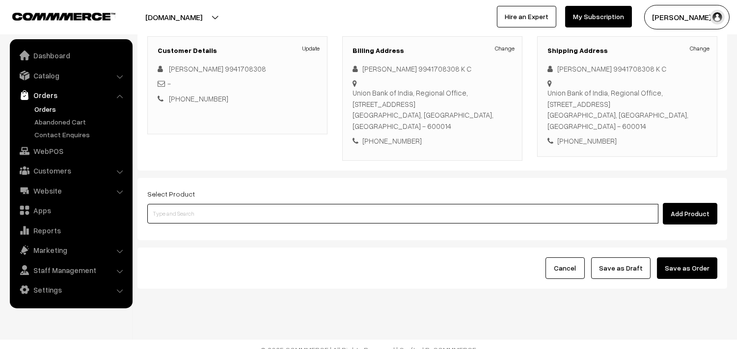
click at [193, 205] on input at bounding box center [402, 214] width 511 height 20
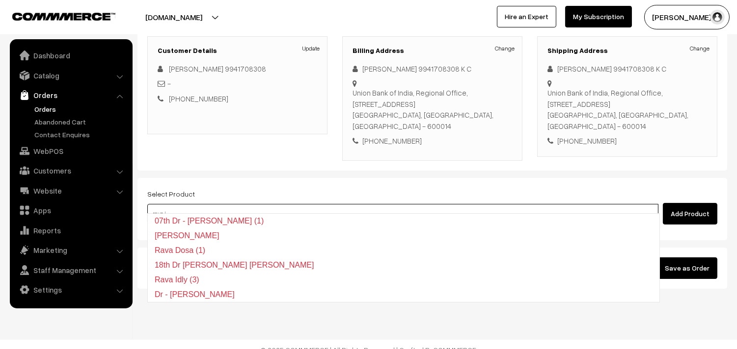
type input "rava id"
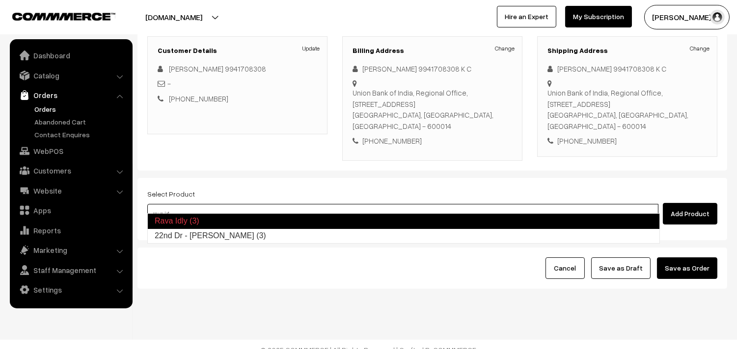
click at [188, 238] on link "22nd Dr - Rava Idly (3)" at bounding box center [403, 236] width 511 height 15
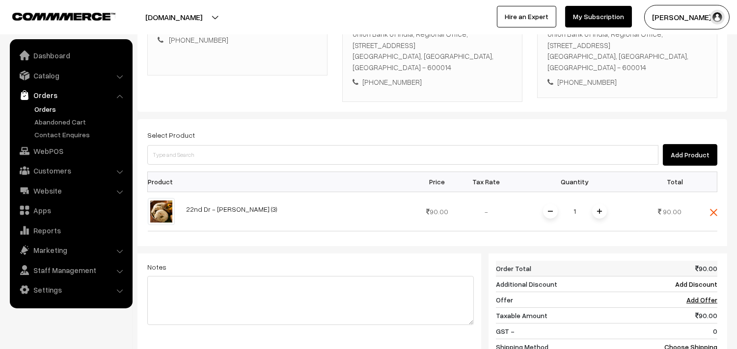
scroll to position [242, 0]
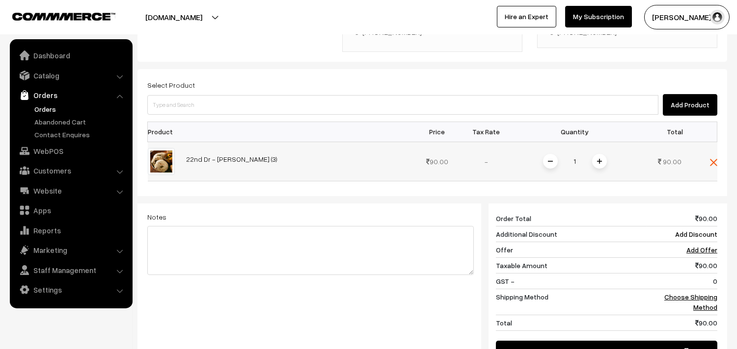
click at [602, 154] on span at bounding box center [599, 161] width 15 height 15
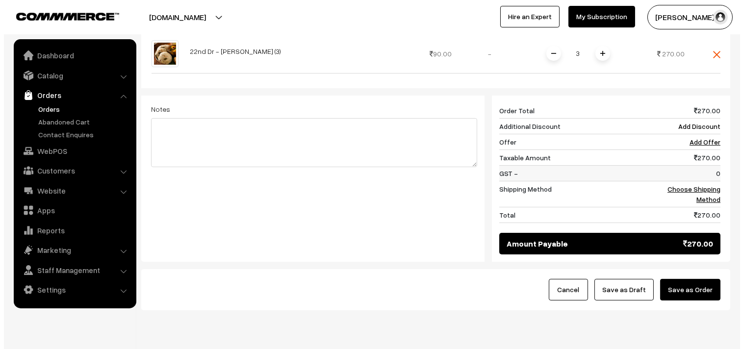
scroll to position [351, 0]
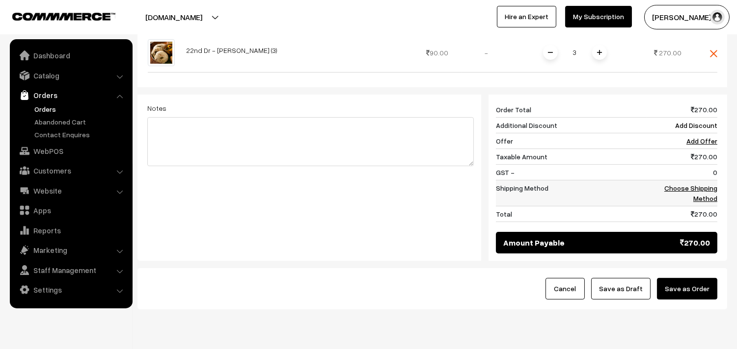
click at [675, 184] on link "Choose Shipping Method" at bounding box center [690, 193] width 53 height 19
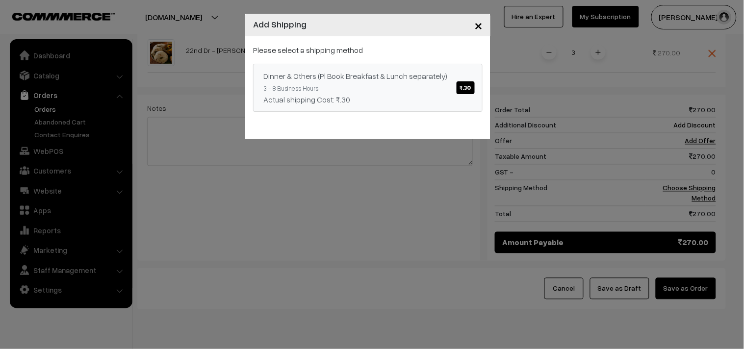
click at [465, 83] on span "₹.30" at bounding box center [466, 87] width 18 height 13
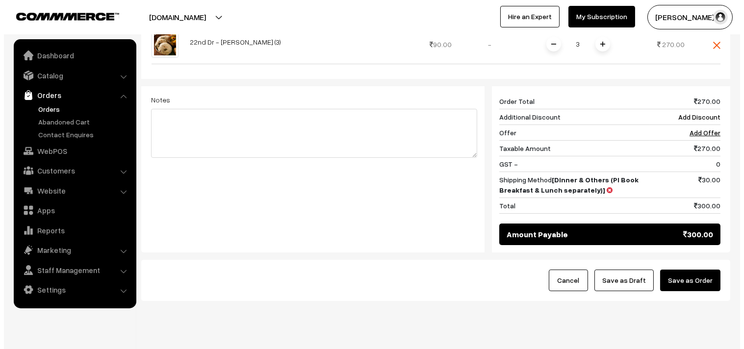
scroll to position [373, 0]
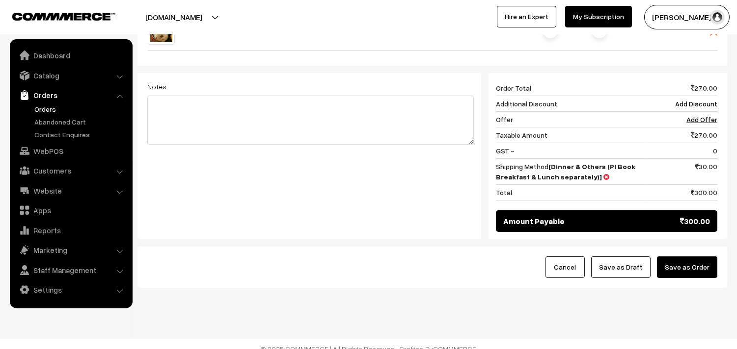
click at [685, 257] on button "Save as Order" at bounding box center [687, 268] width 60 height 22
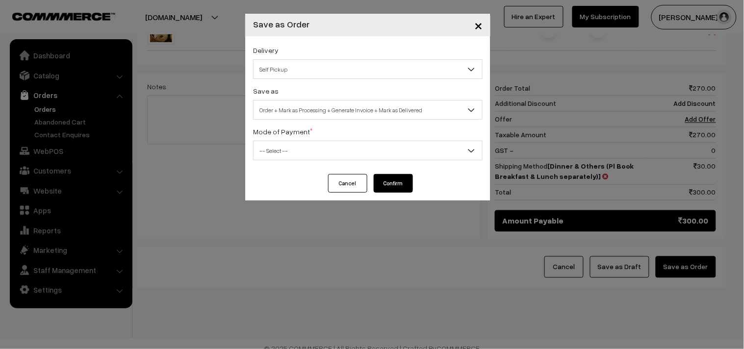
click at [309, 72] on span "Self Pickup" at bounding box center [368, 69] width 229 height 17
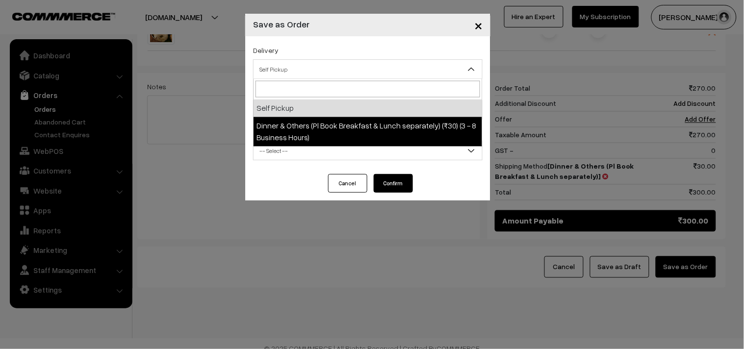
select select "DOP1"
select select "3"
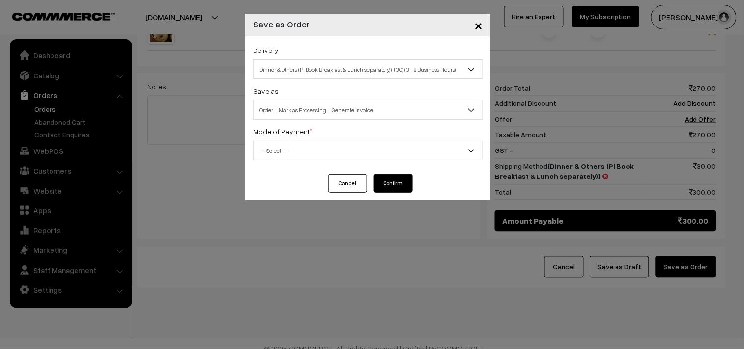
click at [337, 105] on span "Order + Mark as Processing + Generate Invoice" at bounding box center [368, 110] width 229 height 17
click at [305, 151] on span "-- Select --" at bounding box center [368, 150] width 229 height 17
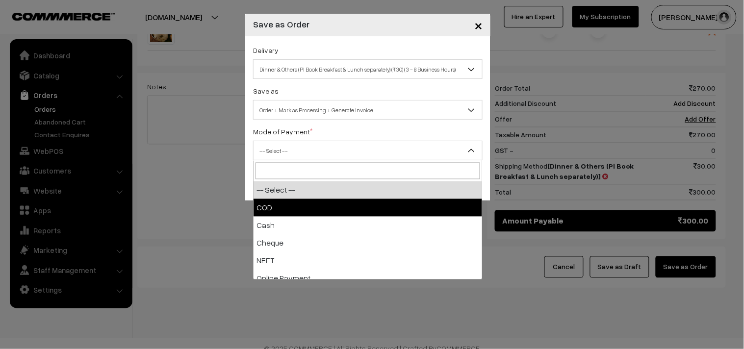
select select "1"
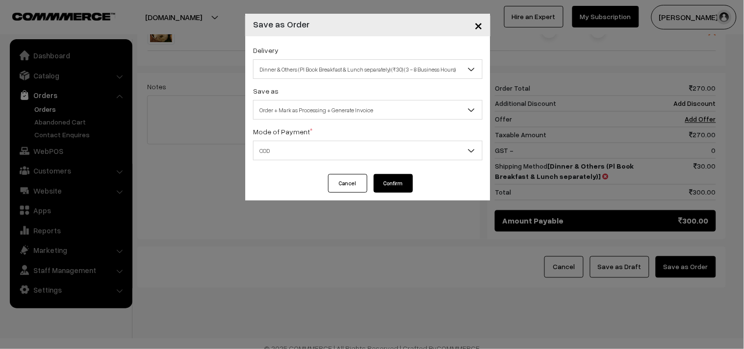
click at [378, 182] on button "Confirm" at bounding box center [393, 183] width 39 height 19
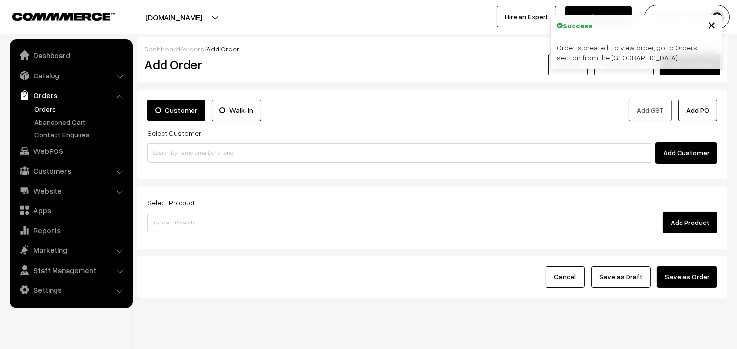
click at [36, 105] on link "Orders" at bounding box center [80, 109] width 97 height 10
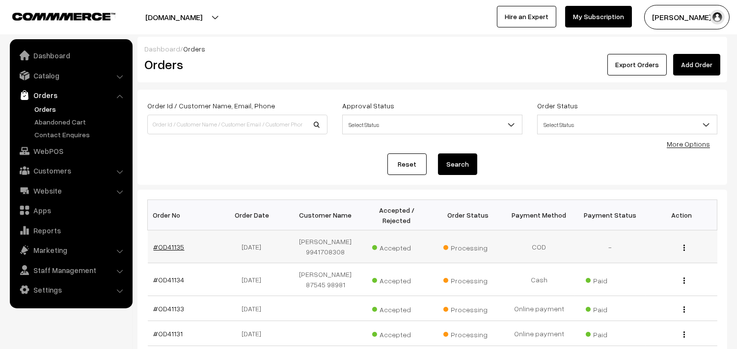
click at [170, 249] on link "#OD41135" at bounding box center [169, 247] width 31 height 8
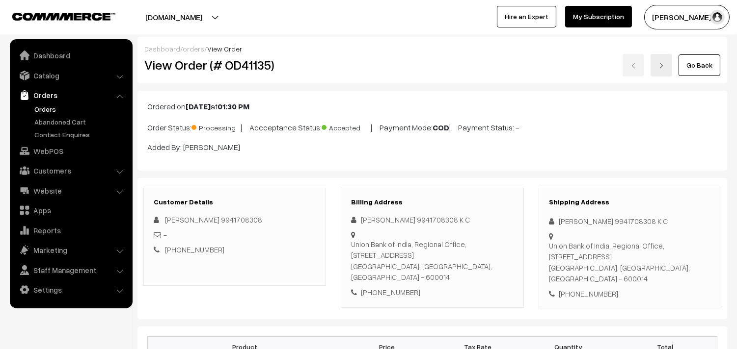
drag, startPoint x: 174, startPoint y: 57, endPoint x: 215, endPoint y: 57, distance: 40.7
click at [218, 54] on div "View Order (# OD41135)" at bounding box center [235, 65] width 197 height 23
click at [167, 65] on h2 "View Order (# OD41135)" at bounding box center [235, 64] width 182 height 15
drag, startPoint x: 178, startPoint y: 66, endPoint x: 276, endPoint y: 63, distance: 98.7
click at [276, 63] on h2 "View Order (# OD41135)" at bounding box center [235, 64] width 182 height 15
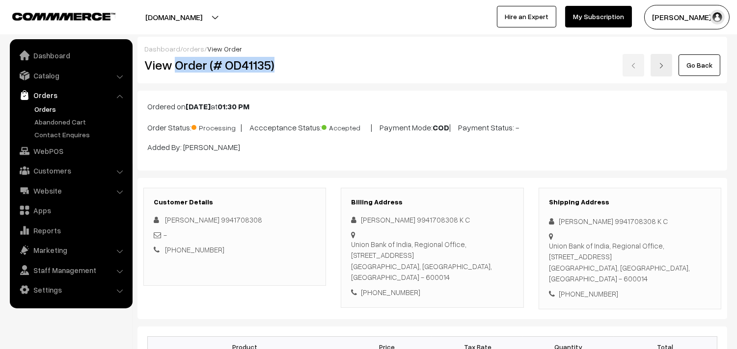
copy h2 "Order (# OD41135)"
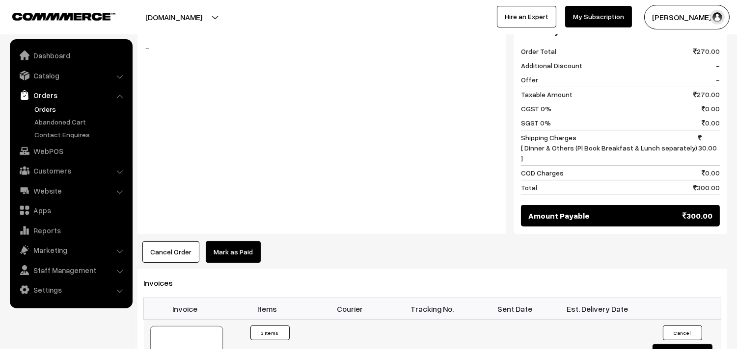
scroll to position [491, 0]
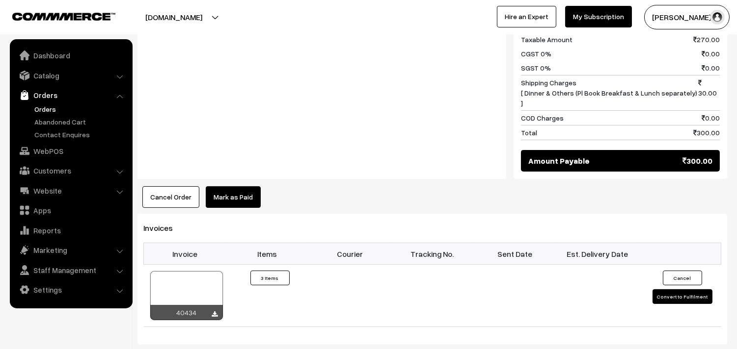
click at [54, 106] on link "Orders" at bounding box center [80, 109] width 97 height 10
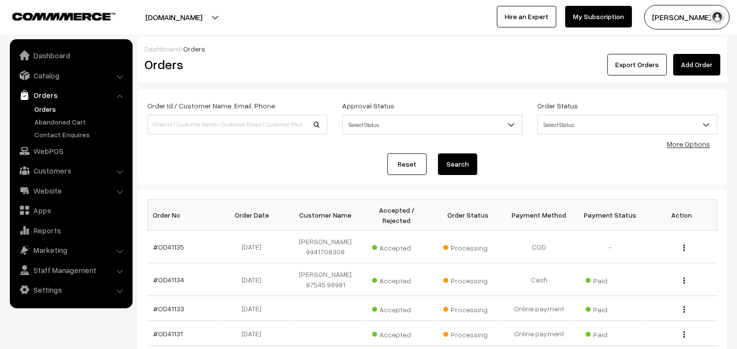
click at [43, 108] on link "Orders" at bounding box center [80, 109] width 97 height 10
click at [56, 107] on link "Orders" at bounding box center [80, 109] width 97 height 10
click at [51, 106] on link "Orders" at bounding box center [80, 109] width 97 height 10
click at [38, 108] on link "Orders" at bounding box center [80, 109] width 97 height 10
click at [47, 104] on link "Orders" at bounding box center [80, 109] width 97 height 10
